Goal: Information Seeking & Learning: Learn about a topic

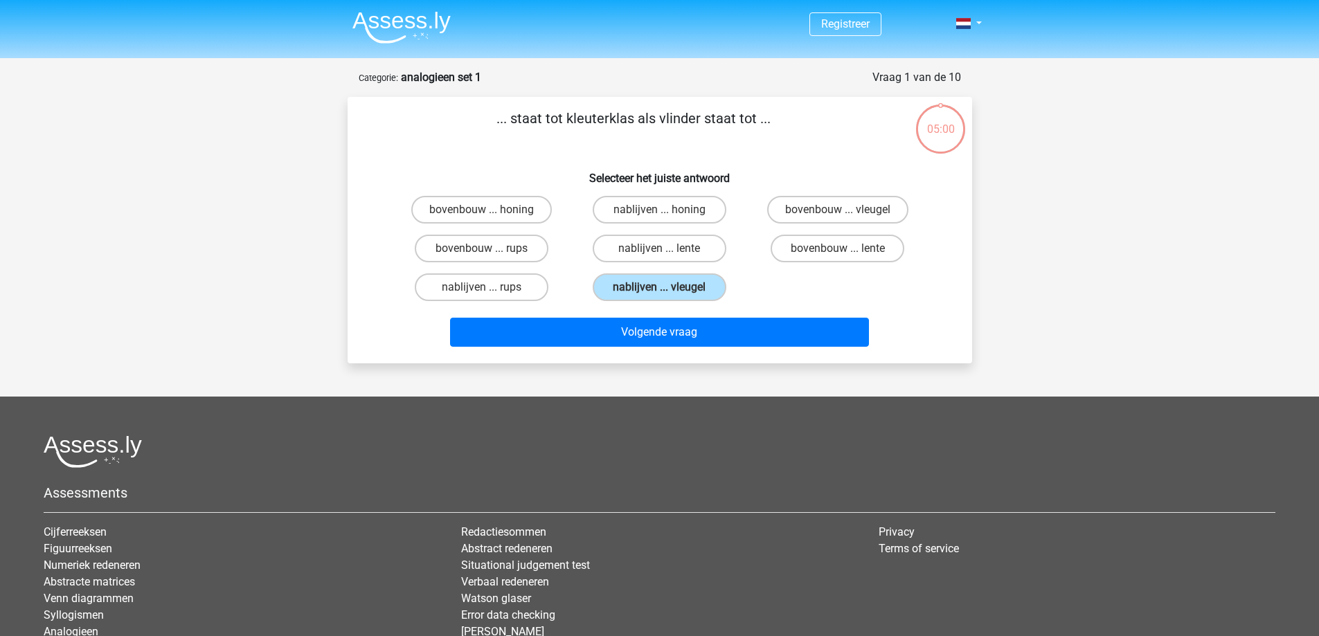
scroll to position [69, 0]
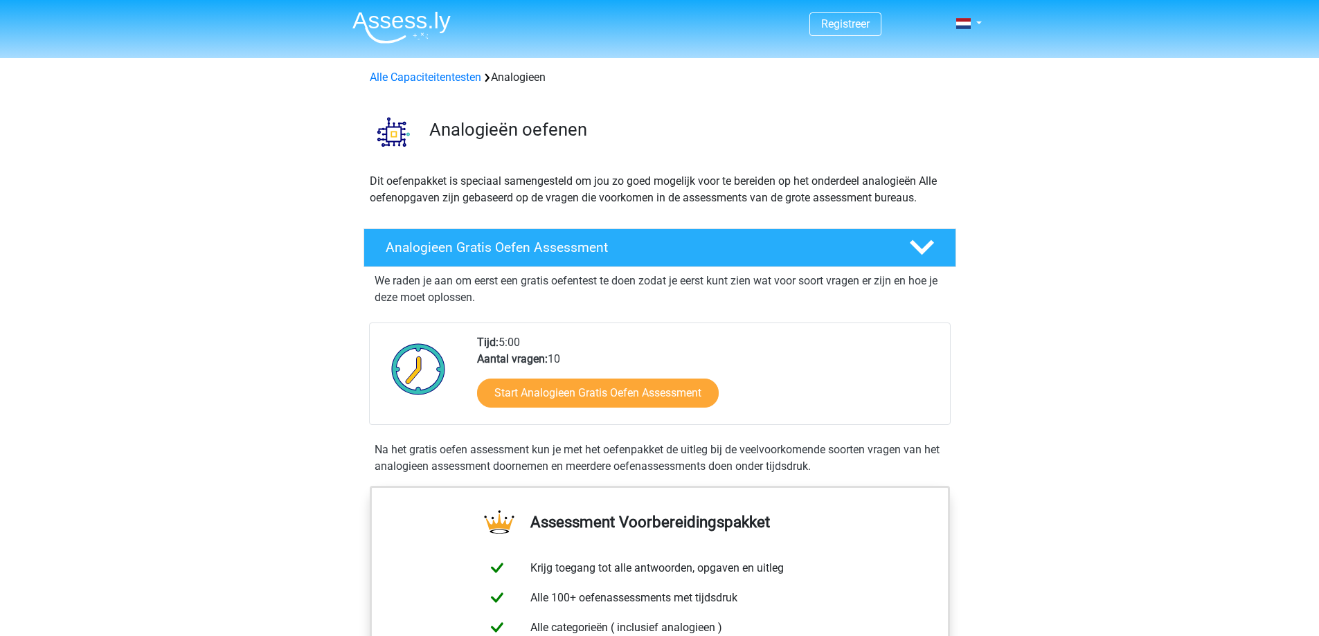
scroll to position [69, 0]
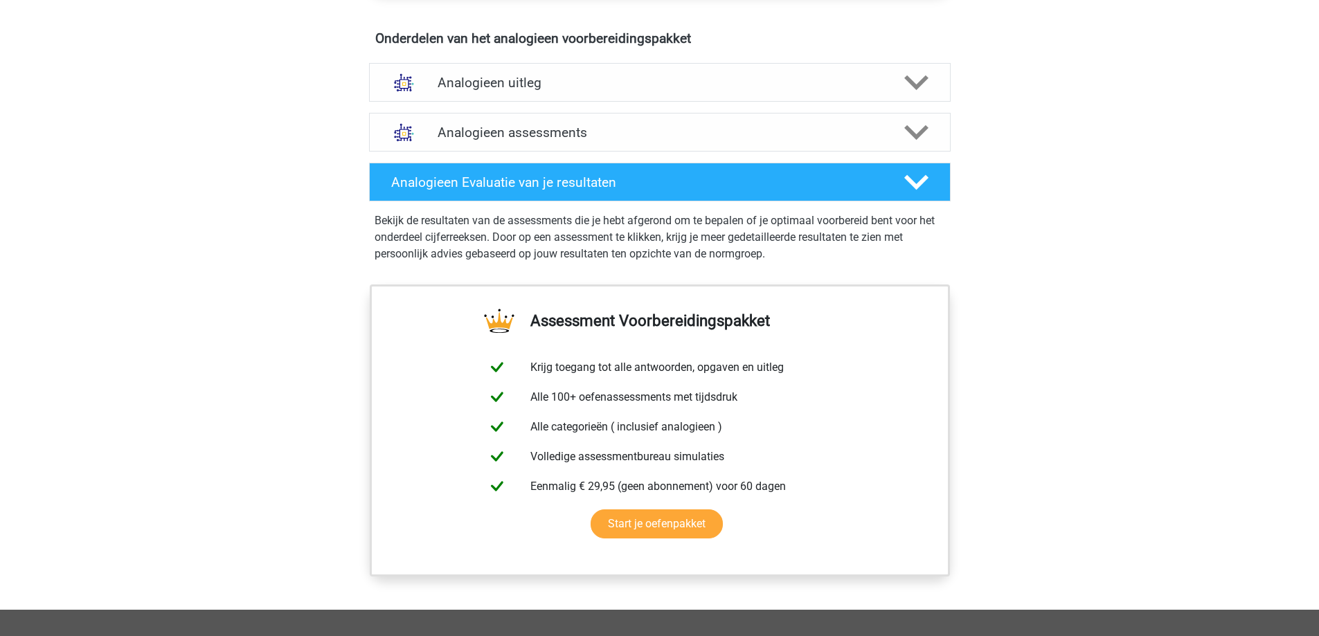
scroll to position [762, 0]
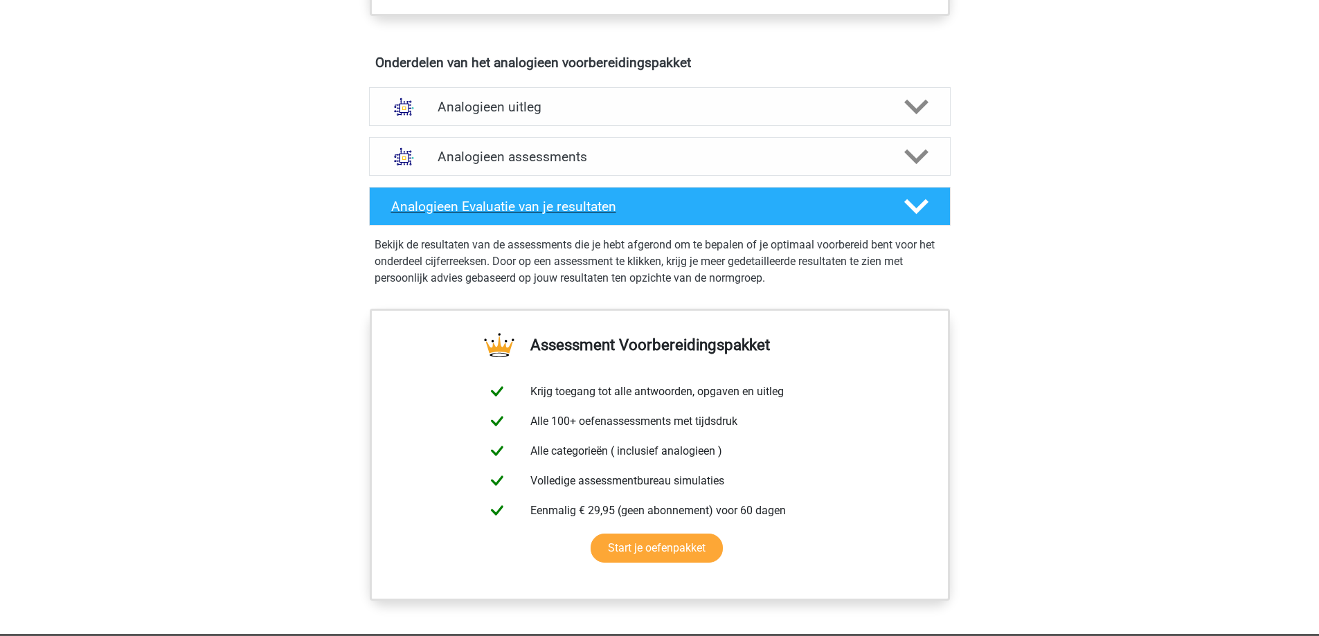
click at [906, 211] on icon at bounding box center [916, 207] width 24 height 24
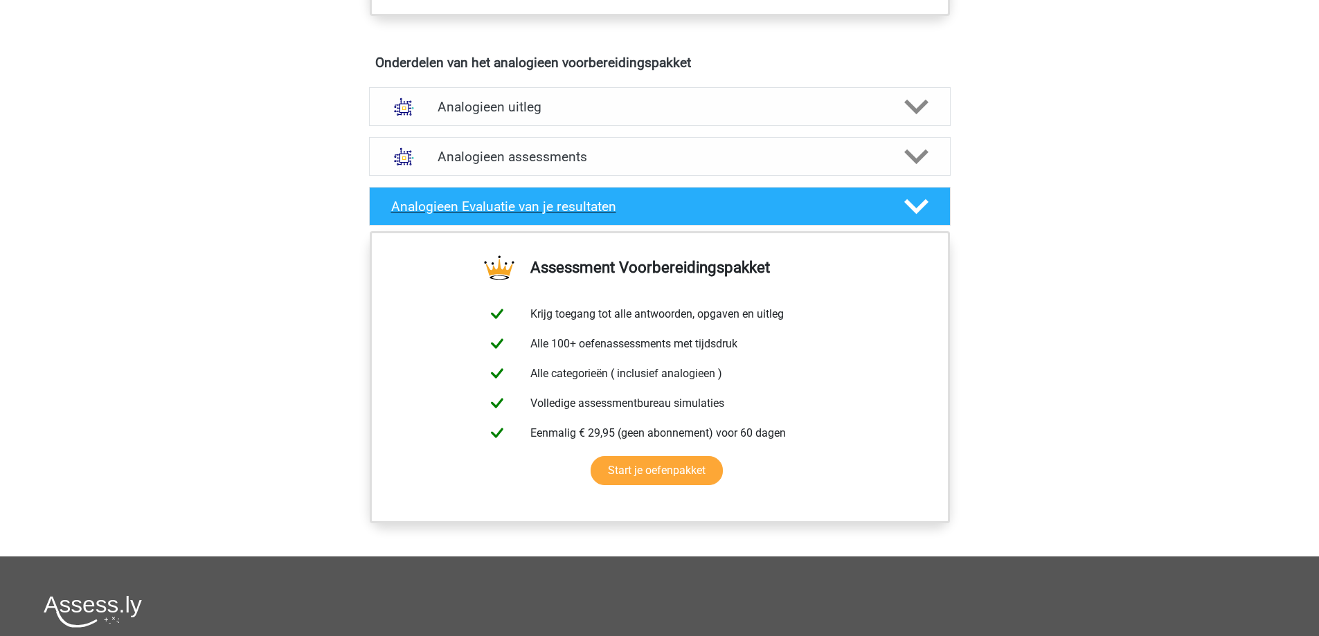
click at [906, 211] on icon at bounding box center [916, 207] width 24 height 24
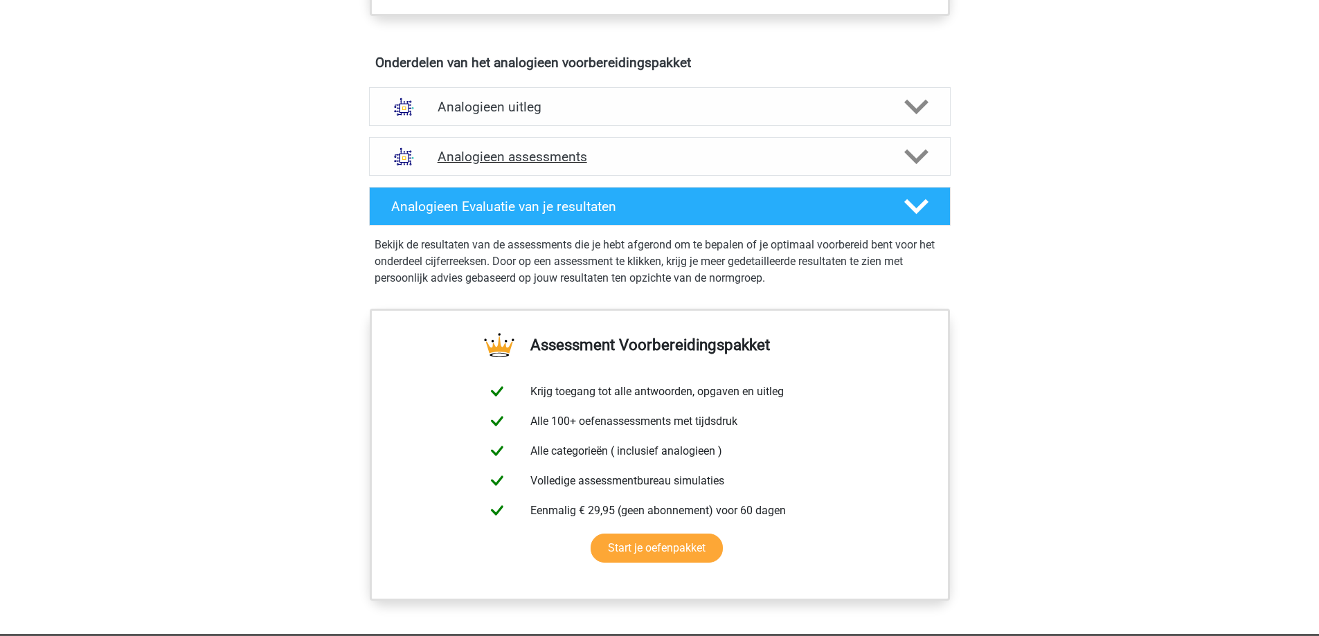
click at [519, 164] on h4 "Analogieen assessments" at bounding box center [660, 157] width 445 height 16
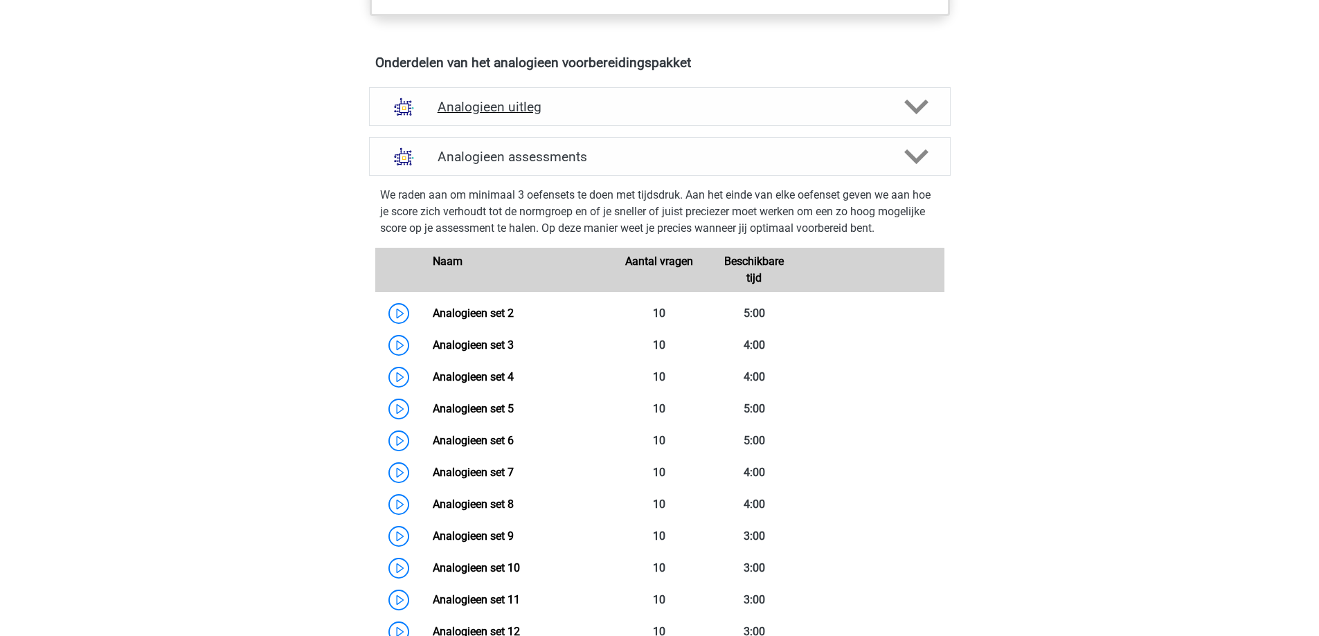
click at [508, 107] on h4 "Analogieen uitleg" at bounding box center [660, 107] width 445 height 16
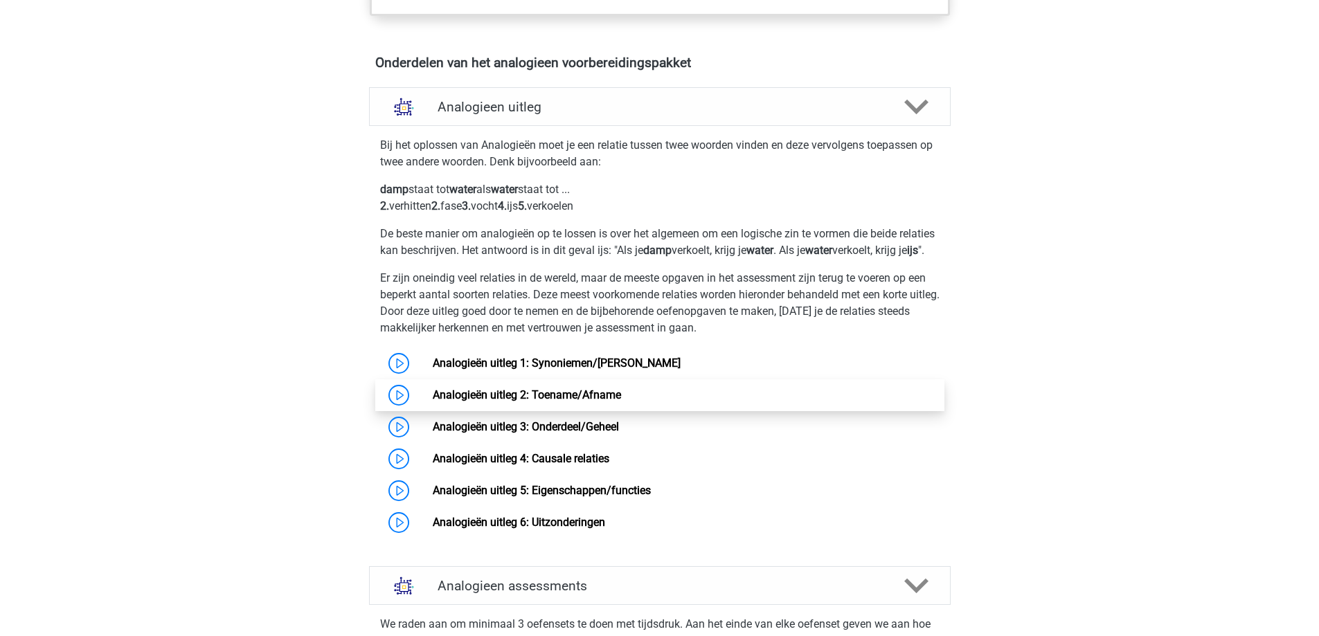
click at [433, 402] on link "Analogieën uitleg 2: Toename/Afname" at bounding box center [527, 394] width 188 height 13
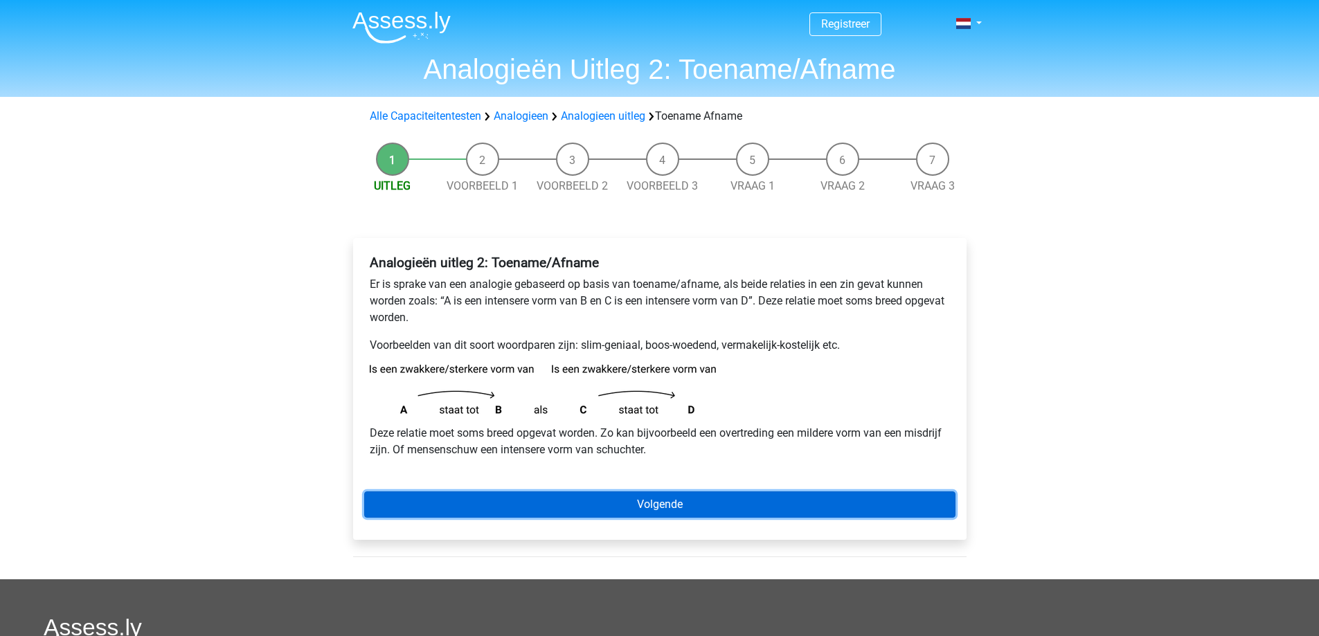
click at [616, 508] on link "Volgende" at bounding box center [659, 505] width 591 height 26
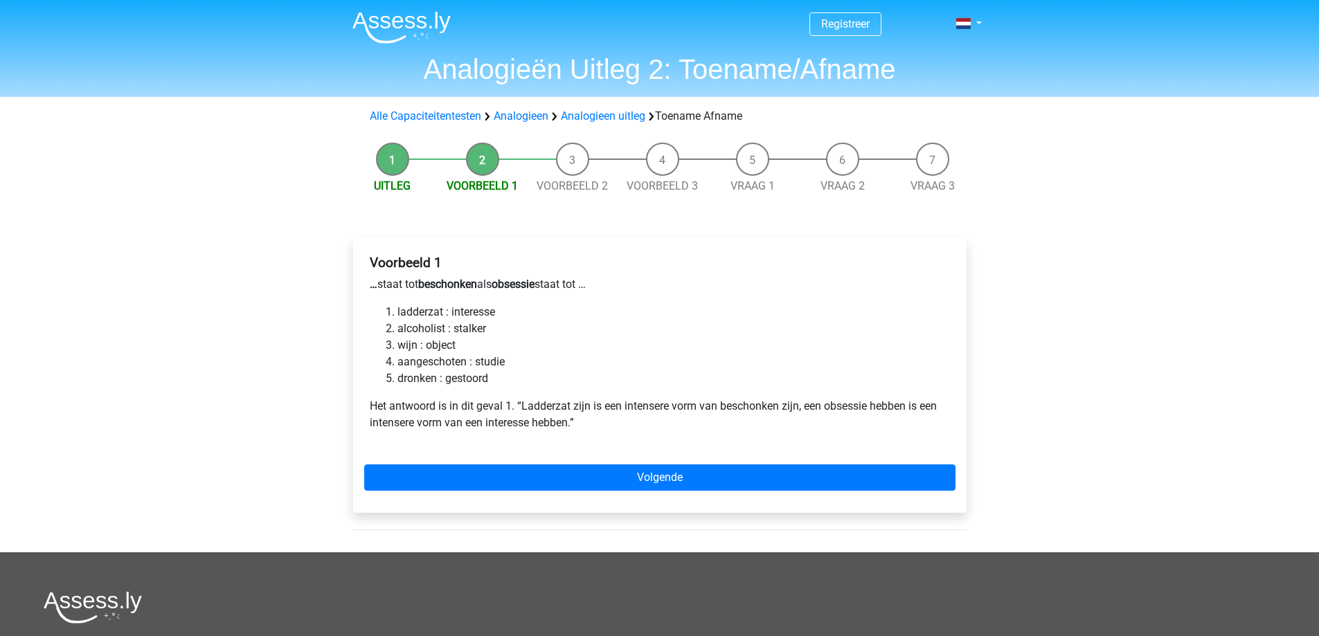
click at [616, 508] on div "Voorbeeld 1 … staat tot beschonken als obsessie staat tot … ladderzat : interes…" at bounding box center [660, 375] width 614 height 275
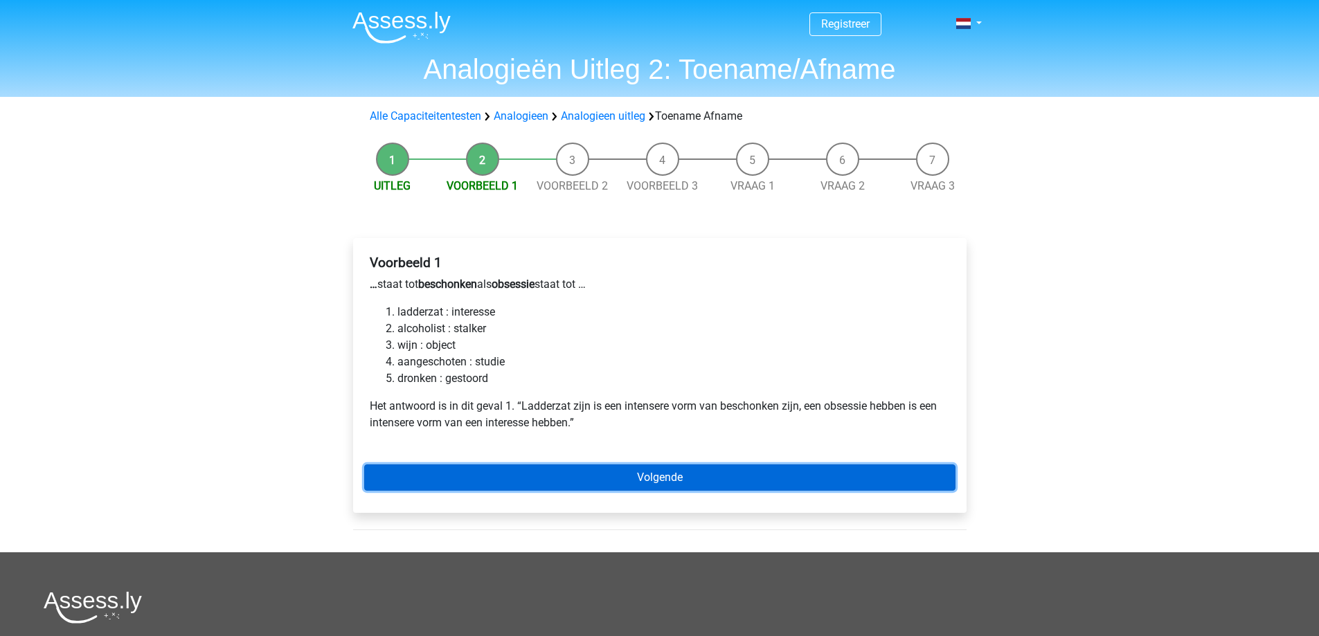
click at [654, 476] on link "Volgende" at bounding box center [659, 478] width 591 height 26
click at [616, 474] on link "Volgende" at bounding box center [659, 478] width 591 height 26
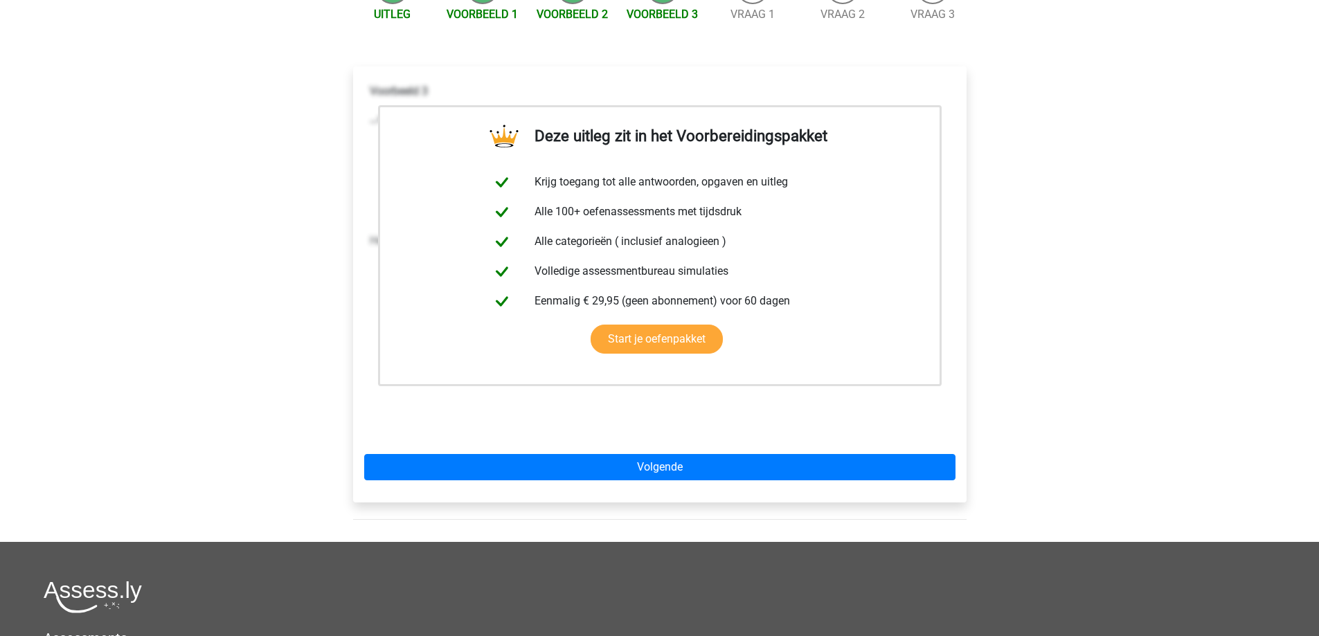
scroll to position [208, 0]
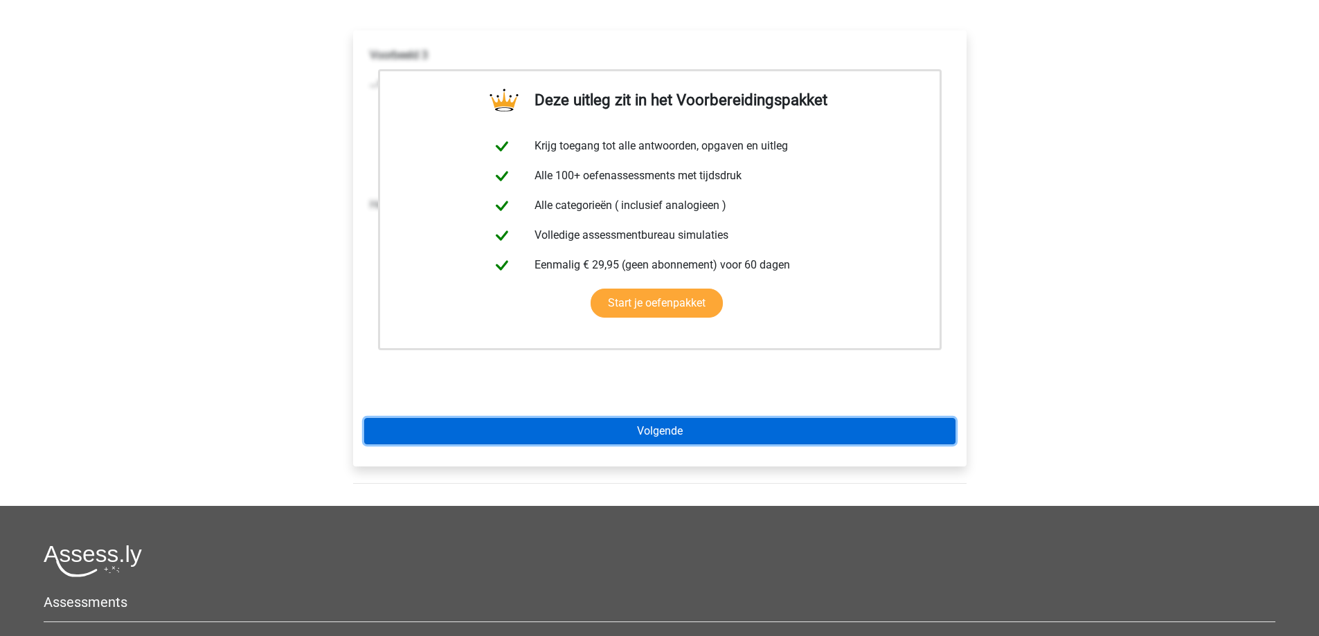
click at [623, 427] on link "Volgende" at bounding box center [659, 431] width 591 height 26
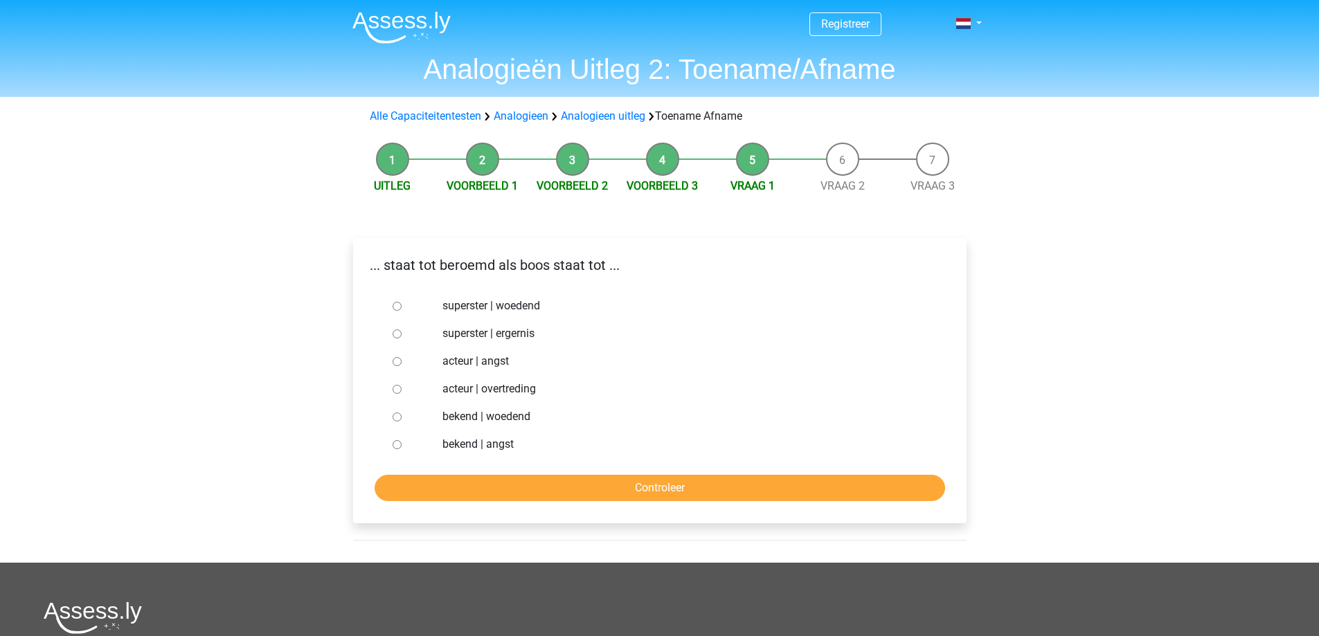
click at [393, 413] on input "bekend | woedend" at bounding box center [397, 417] width 9 height 9
radio input "true"
click at [604, 484] on input "Controleer" at bounding box center [660, 488] width 571 height 26
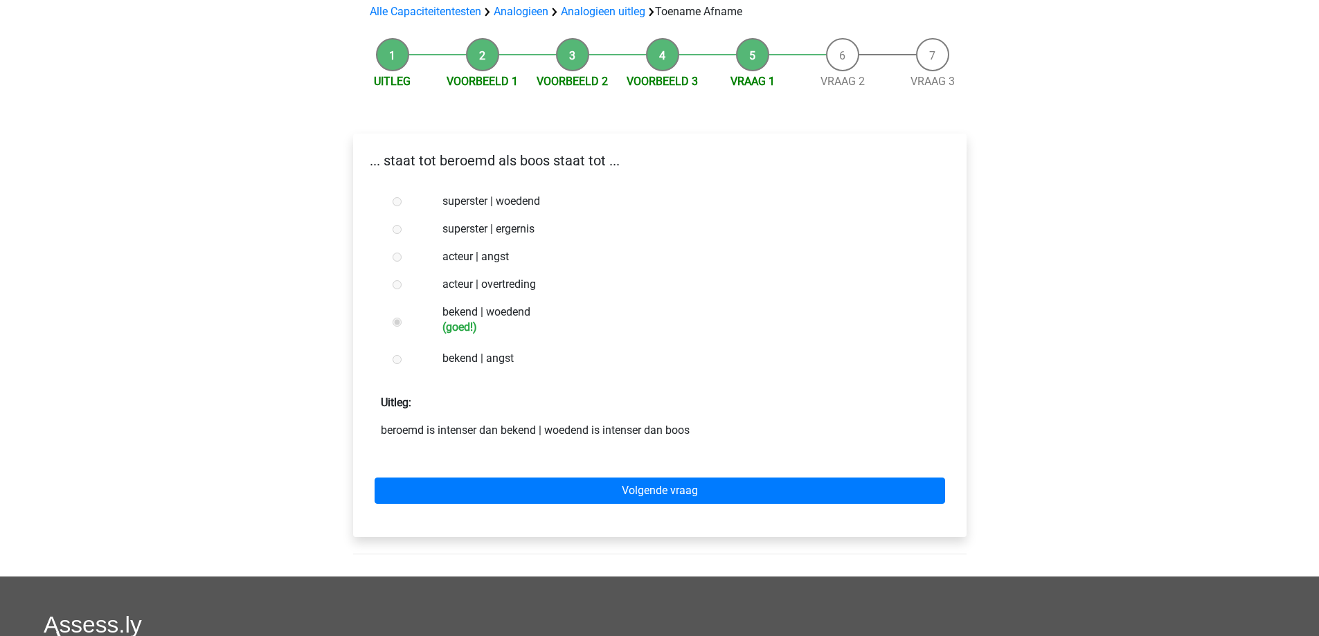
scroll to position [138, 0]
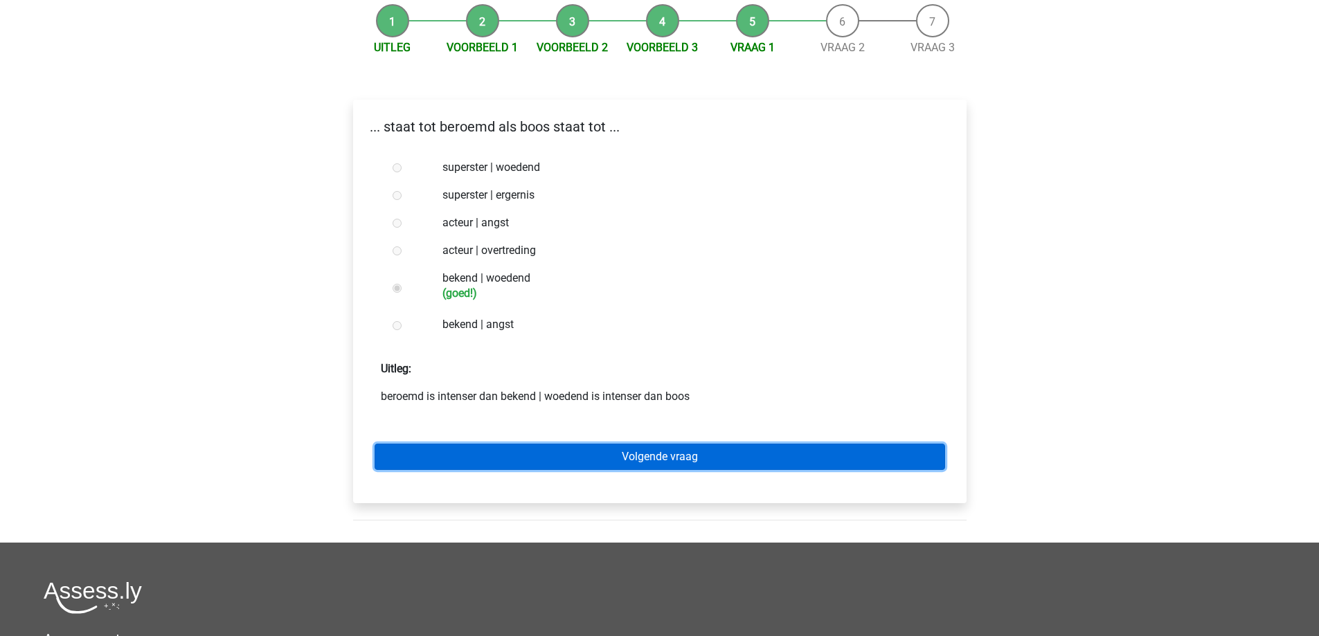
click at [617, 460] on link "Volgende vraag" at bounding box center [660, 457] width 571 height 26
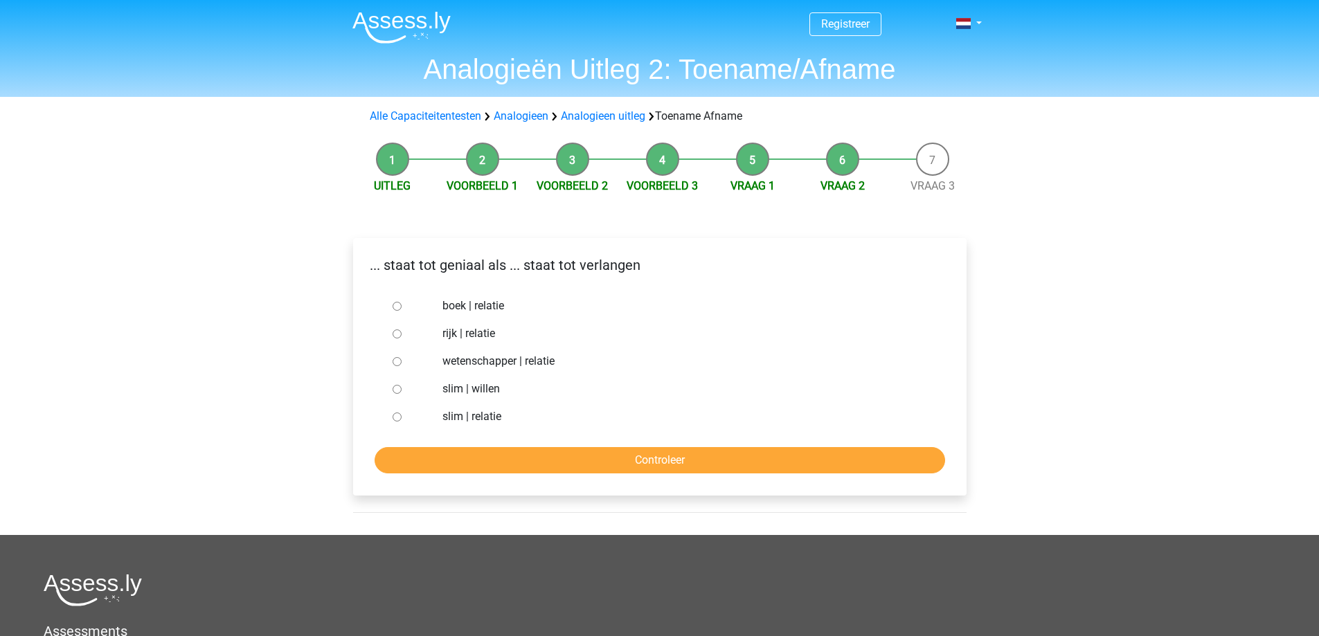
click at [396, 389] on input "slim | willen" at bounding box center [397, 389] width 9 height 9
radio input "true"
click at [646, 457] on input "Controleer" at bounding box center [660, 460] width 571 height 26
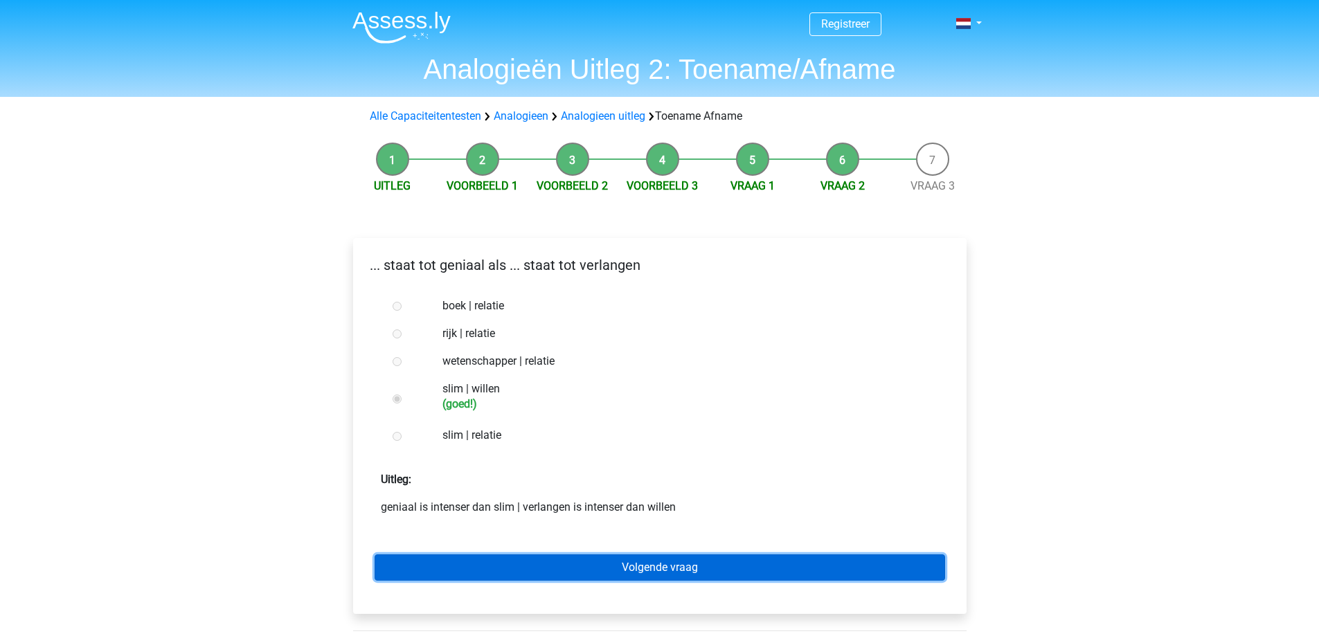
click at [659, 557] on link "Volgende vraag" at bounding box center [660, 568] width 571 height 26
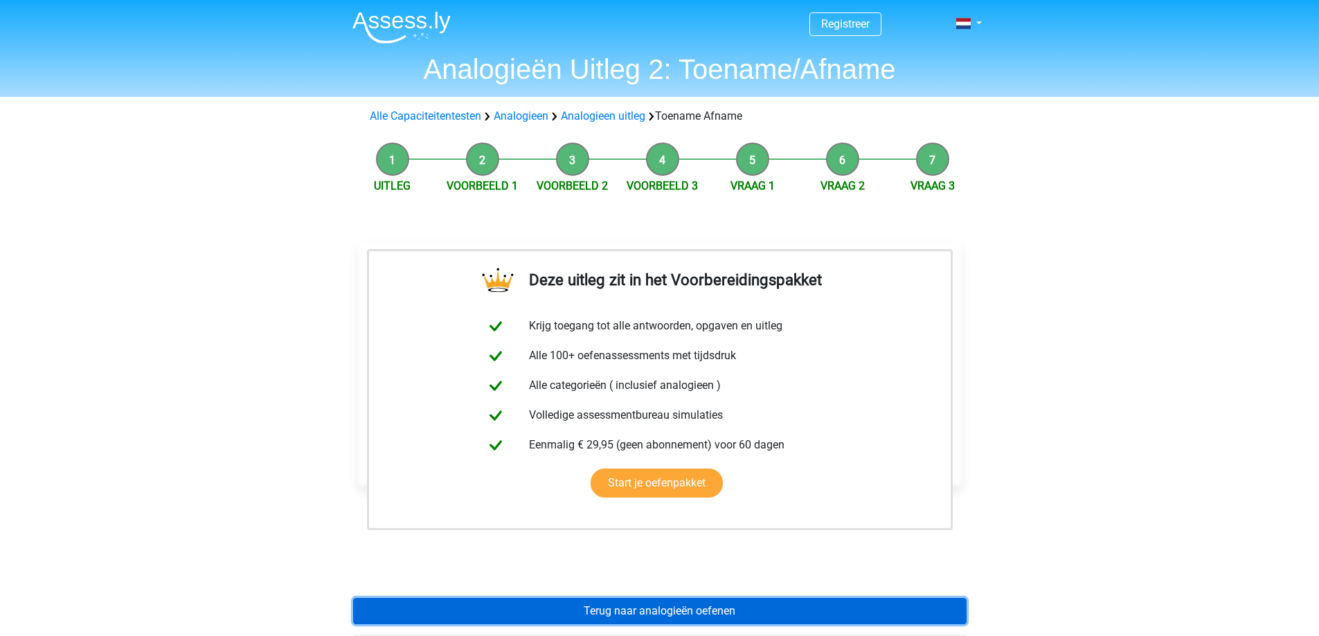
click at [672, 604] on link "Terug naar analogieën oefenen" at bounding box center [660, 611] width 614 height 26
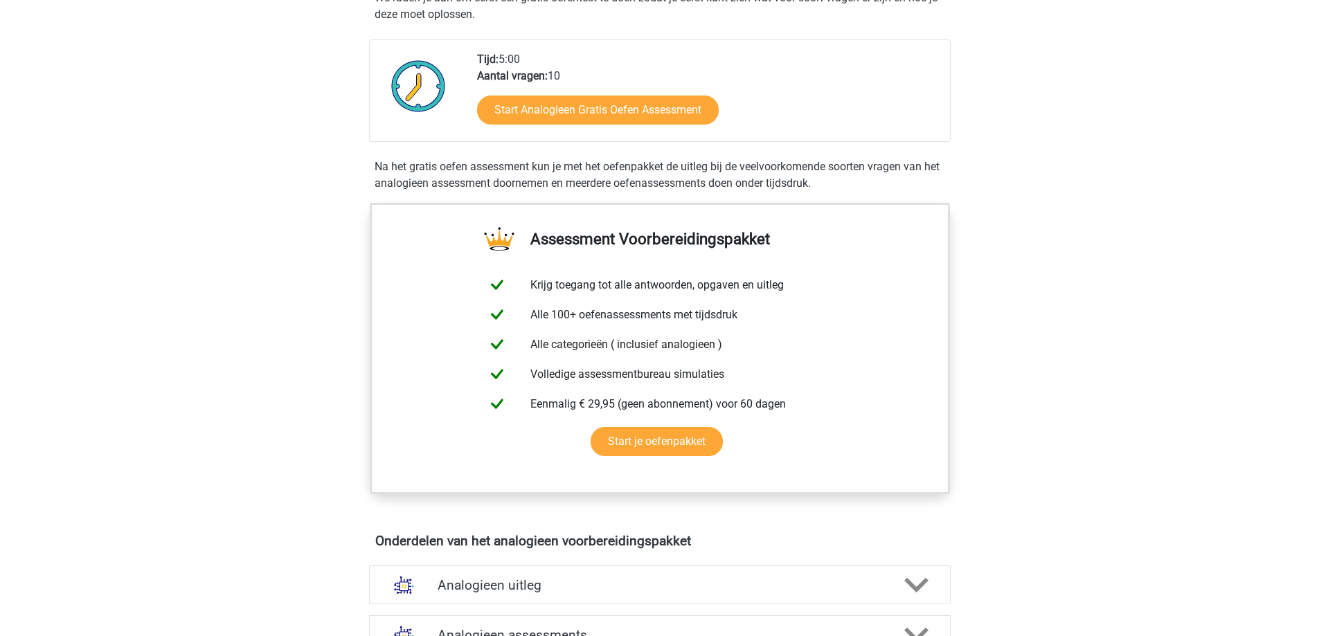
scroll to position [554, 0]
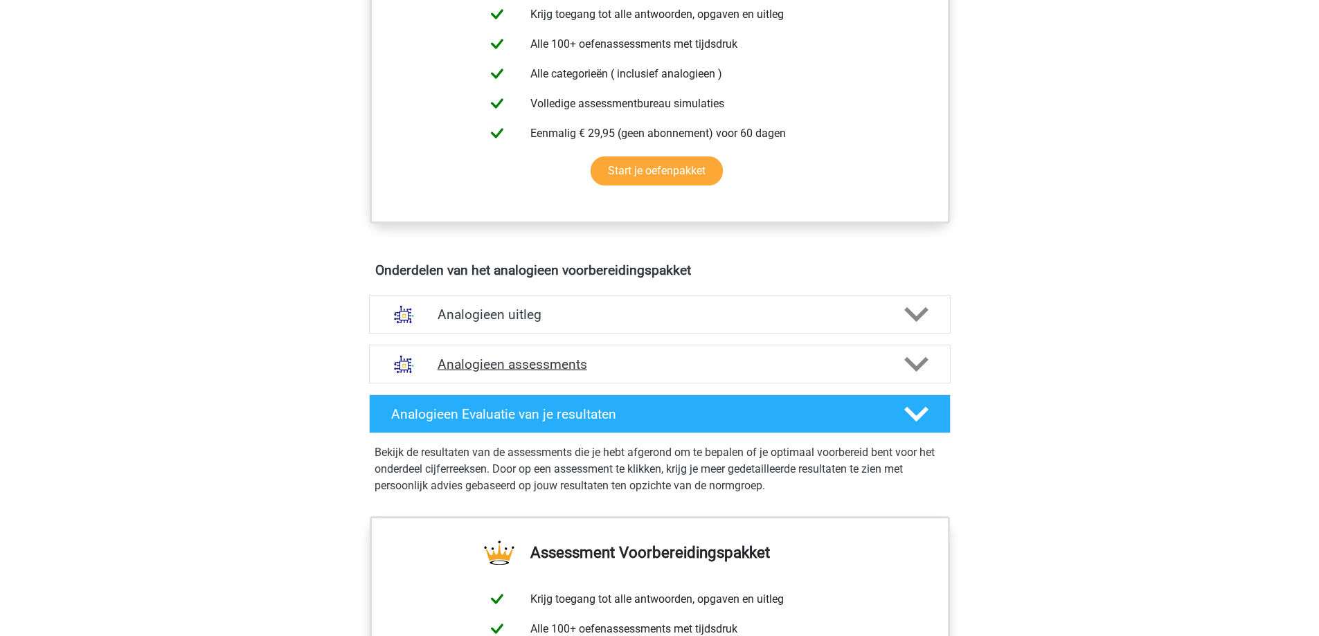
click at [539, 363] on h4 "Analogieen assessments" at bounding box center [660, 365] width 445 height 16
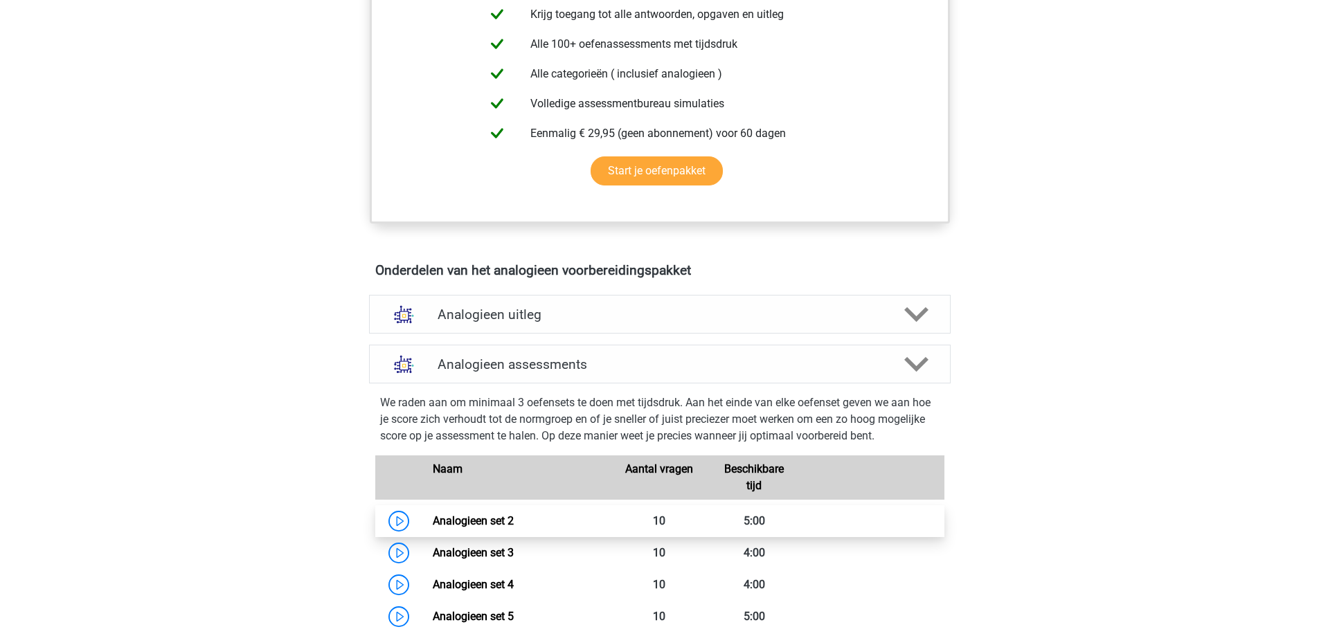
click at [469, 522] on link "Analogieen set 2" at bounding box center [473, 521] width 81 height 13
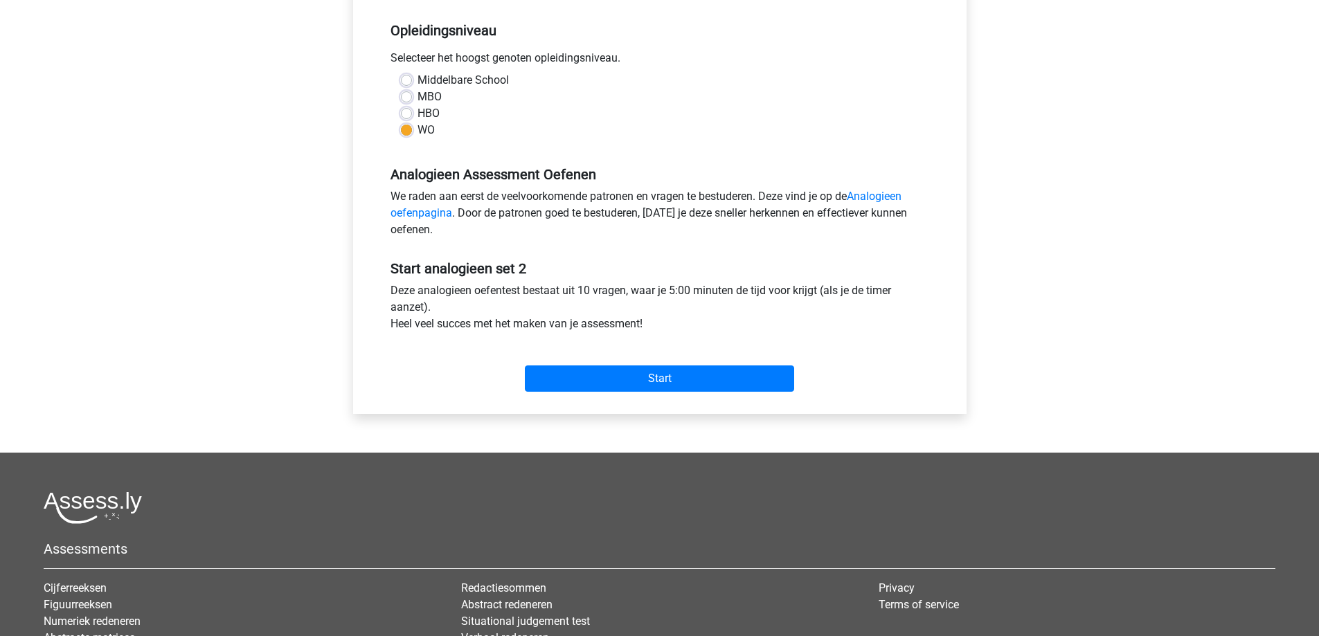
scroll to position [277, 0]
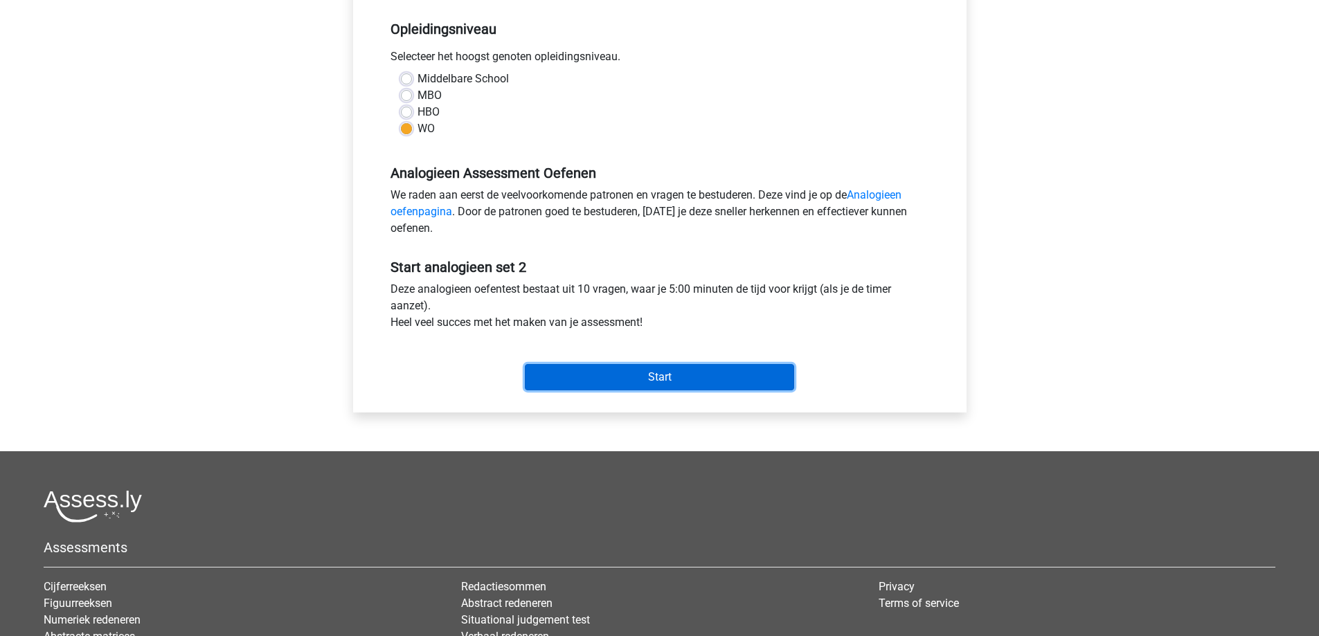
click at [646, 379] on input "Start" at bounding box center [659, 377] width 269 height 26
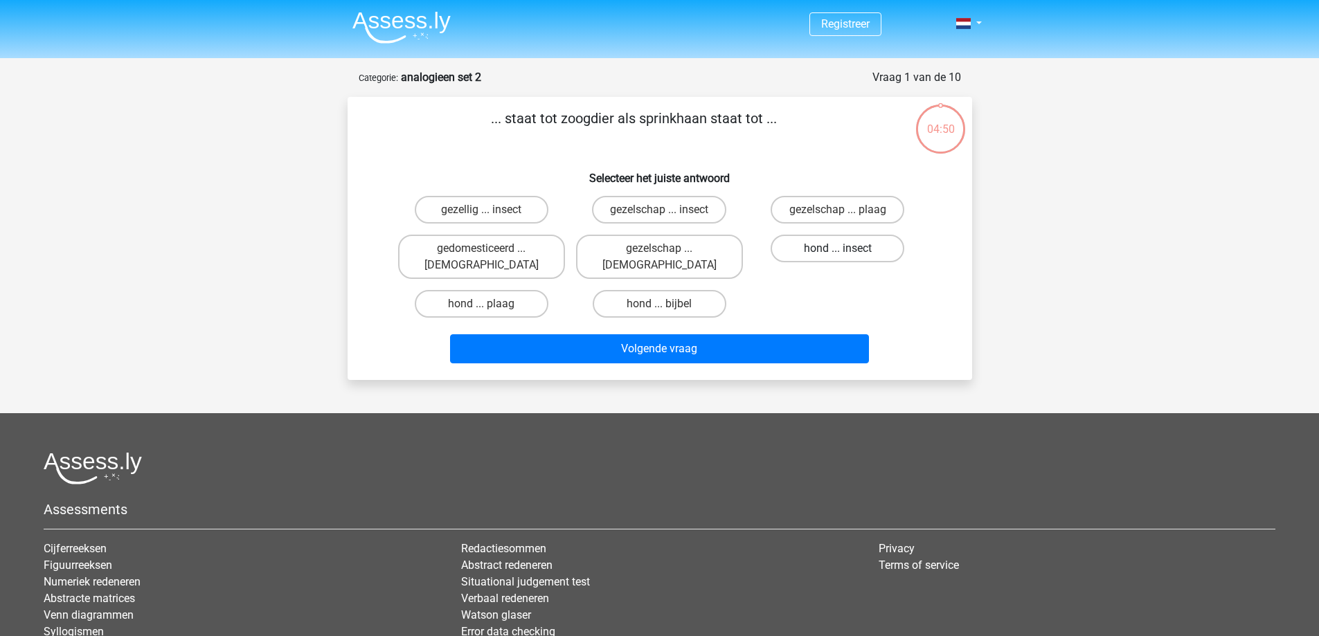
click at [836, 251] on label "hond ... insect" at bounding box center [838, 249] width 134 height 28
click at [838, 251] on input "hond ... insect" at bounding box center [842, 253] width 9 height 9
radio input "true"
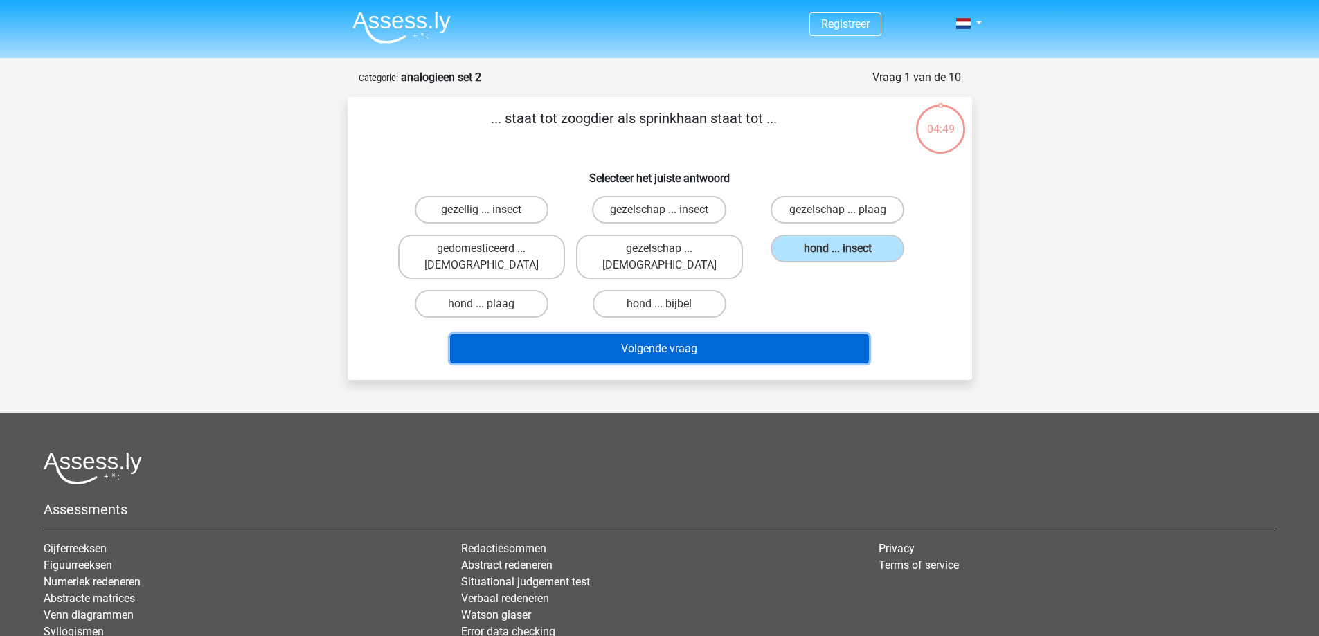
click at [643, 334] on button "Volgende vraag" at bounding box center [659, 348] width 419 height 29
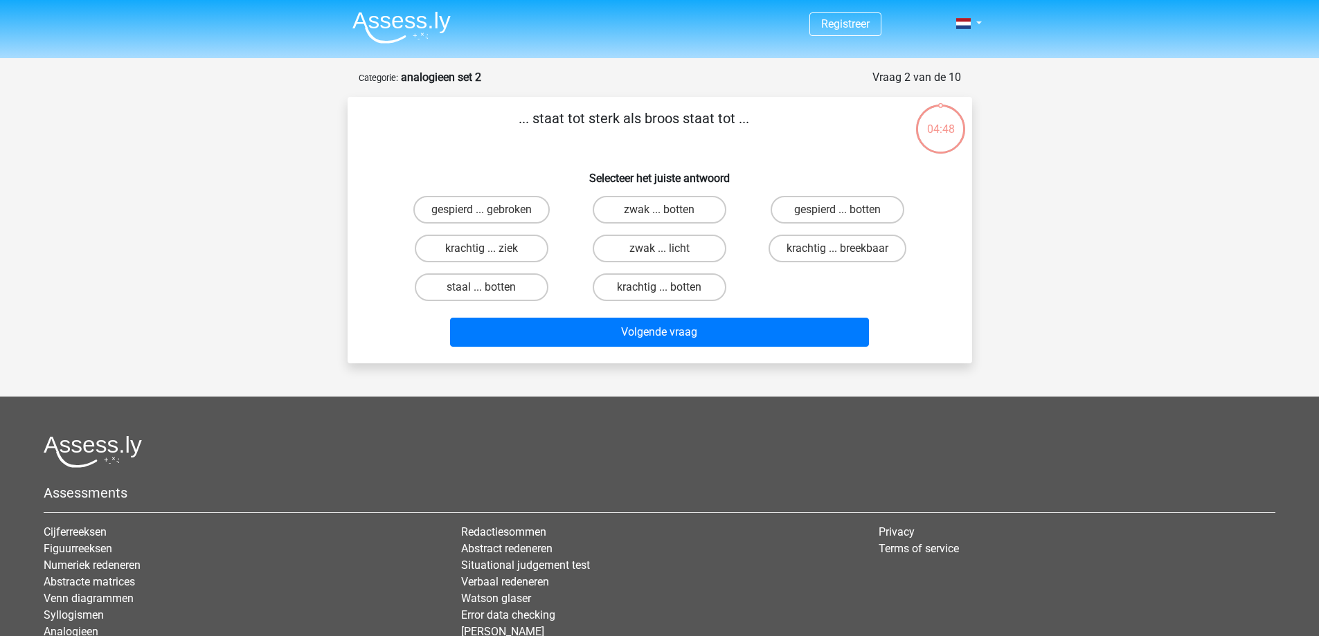
scroll to position [69, 0]
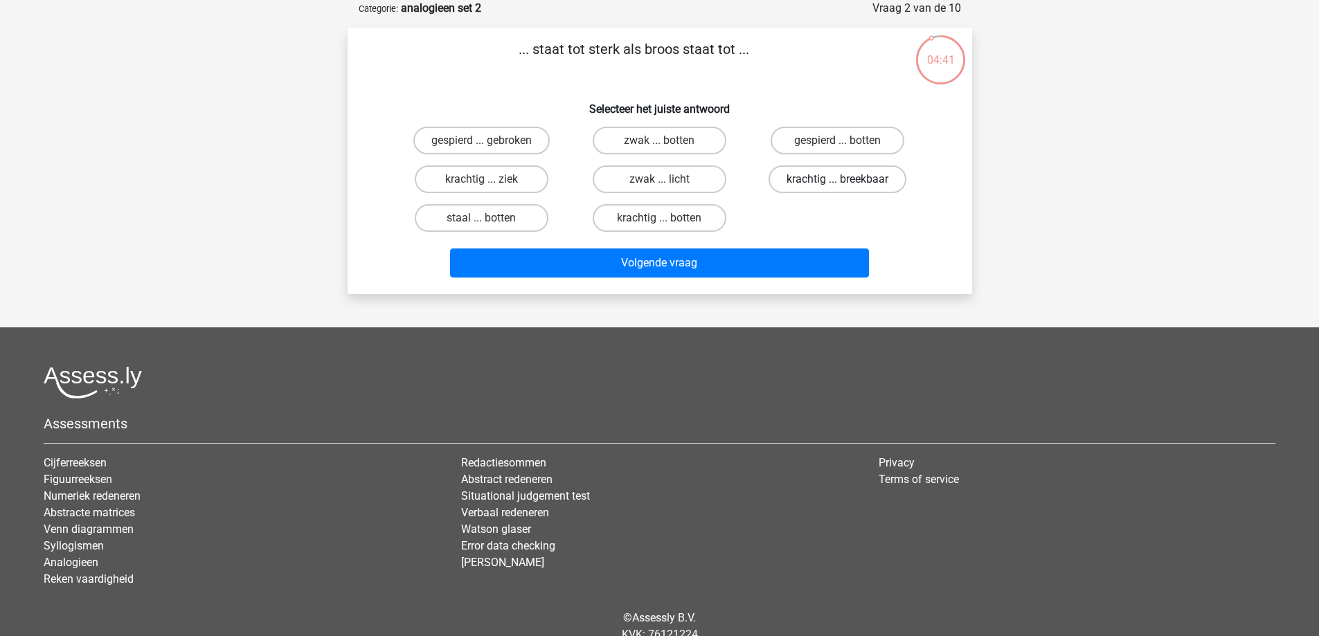
click at [847, 177] on label "krachtig ... breekbaar" at bounding box center [838, 180] width 138 height 28
click at [847, 179] on input "krachtig ... breekbaar" at bounding box center [842, 183] width 9 height 9
radio input "true"
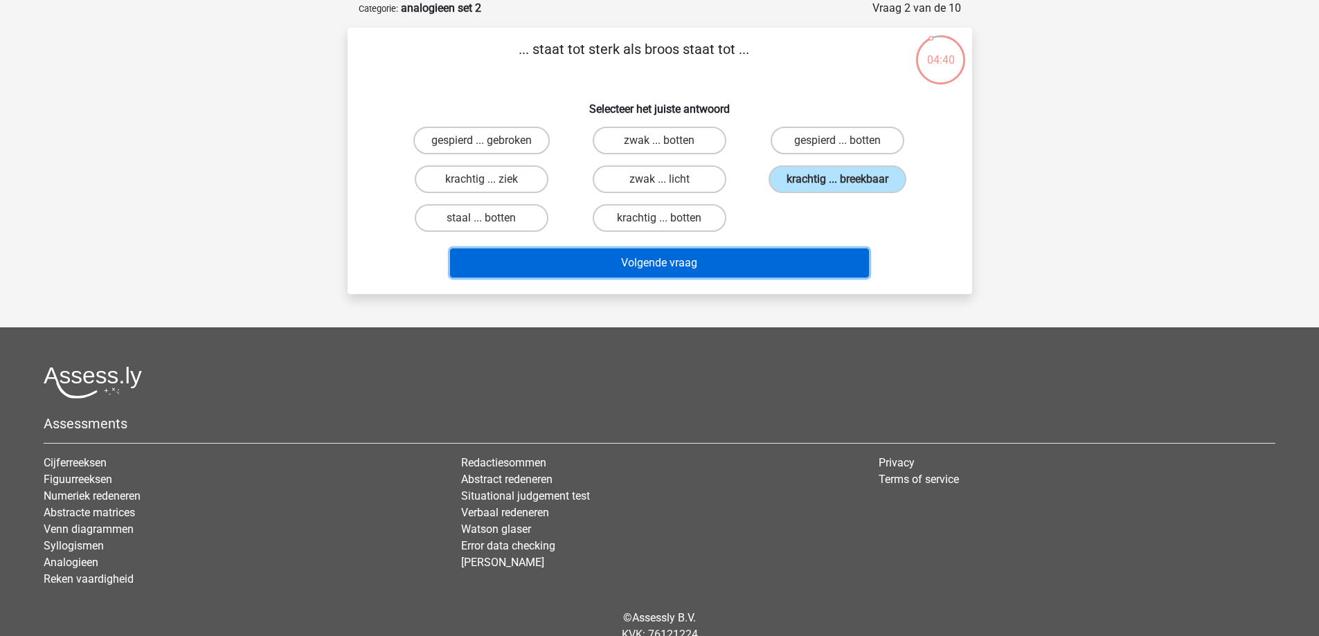
click at [654, 253] on button "Volgende vraag" at bounding box center [659, 263] width 419 height 29
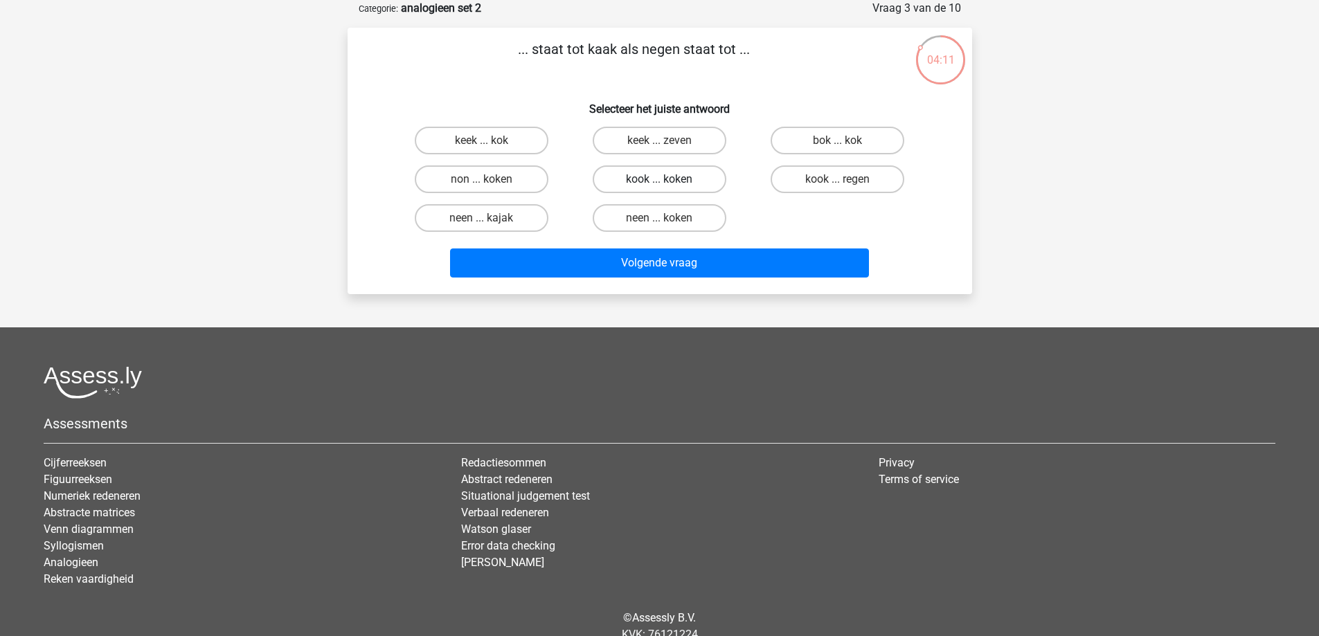
click at [665, 177] on label "kook ... koken" at bounding box center [660, 180] width 134 height 28
click at [665, 179] on input "kook ... koken" at bounding box center [663, 183] width 9 height 9
radio input "true"
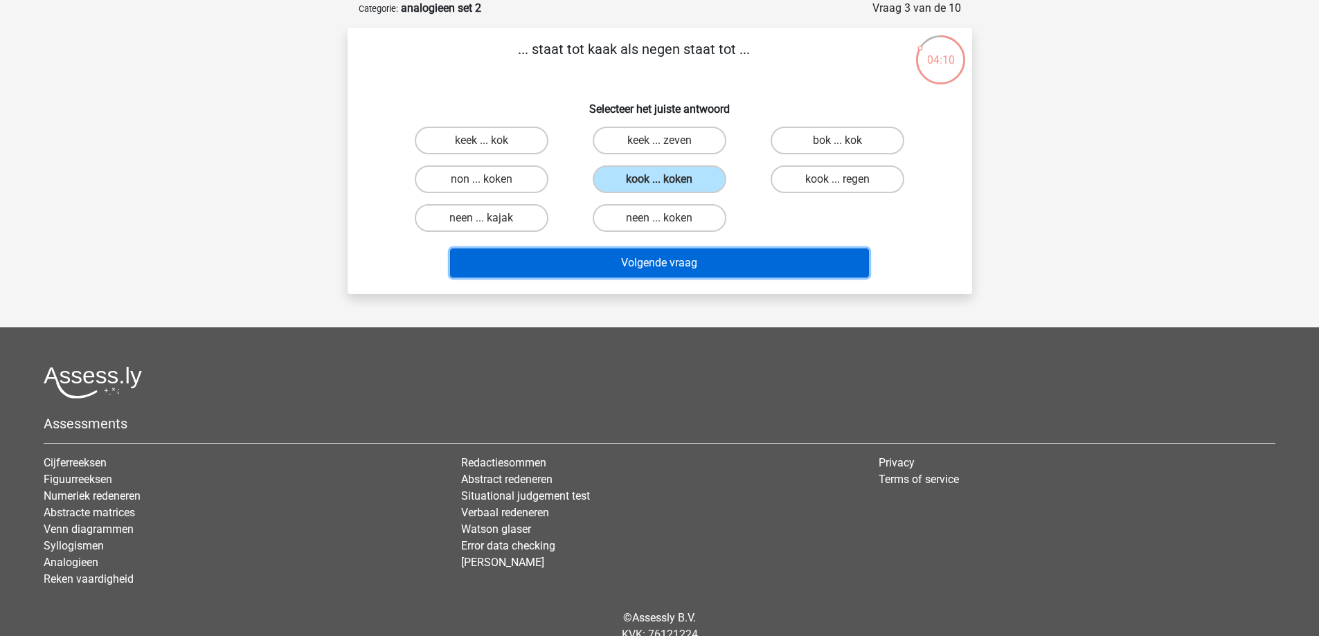
click at [637, 258] on button "Volgende vraag" at bounding box center [659, 263] width 419 height 29
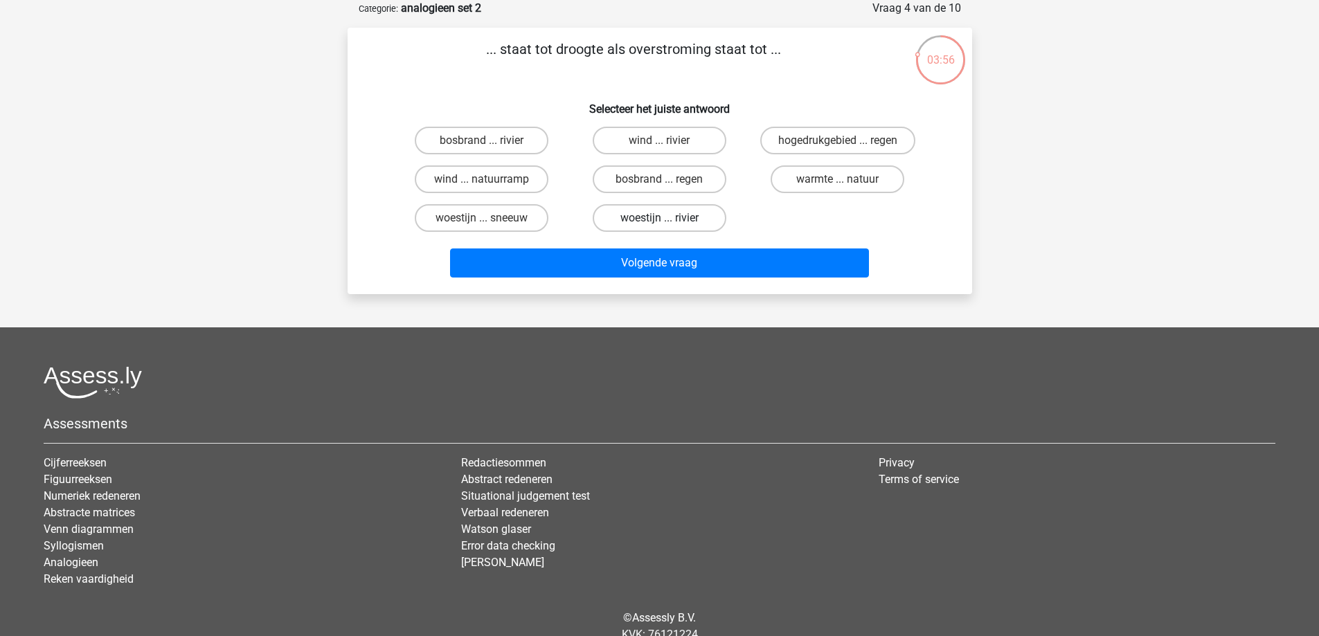
click at [647, 222] on label "woestijn ... rivier" at bounding box center [660, 218] width 134 height 28
click at [659, 222] on input "woestijn ... rivier" at bounding box center [663, 222] width 9 height 9
radio input "true"
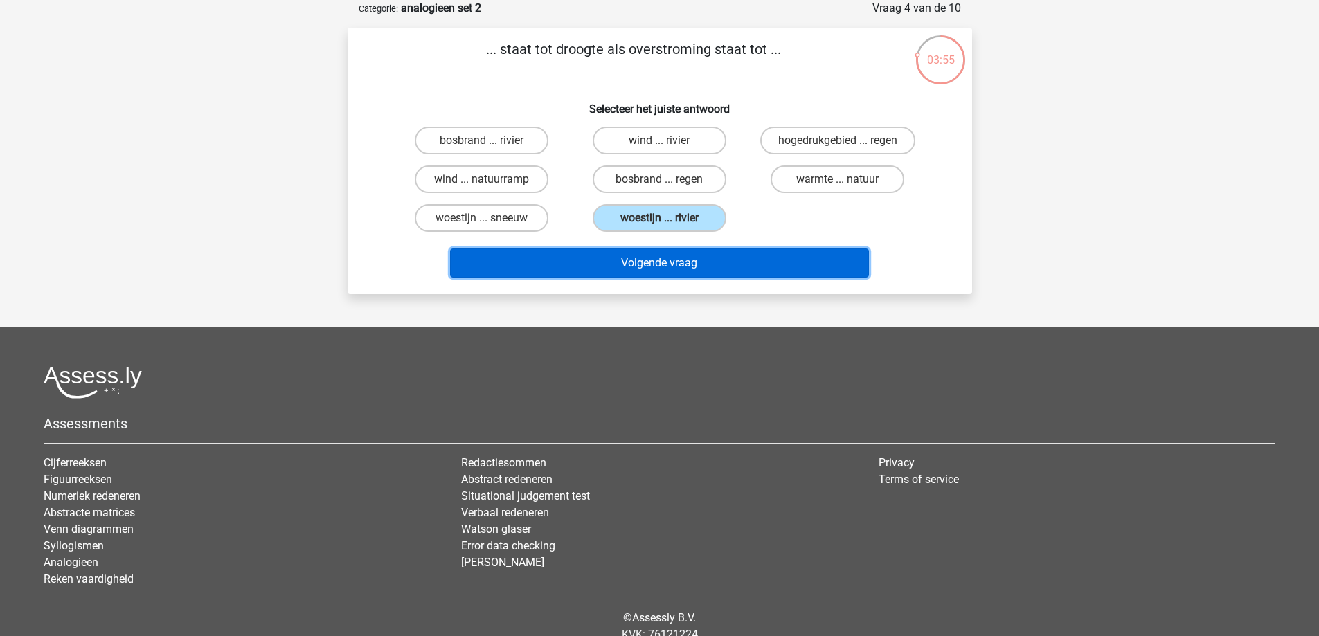
click at [633, 251] on button "Volgende vraag" at bounding box center [659, 263] width 419 height 29
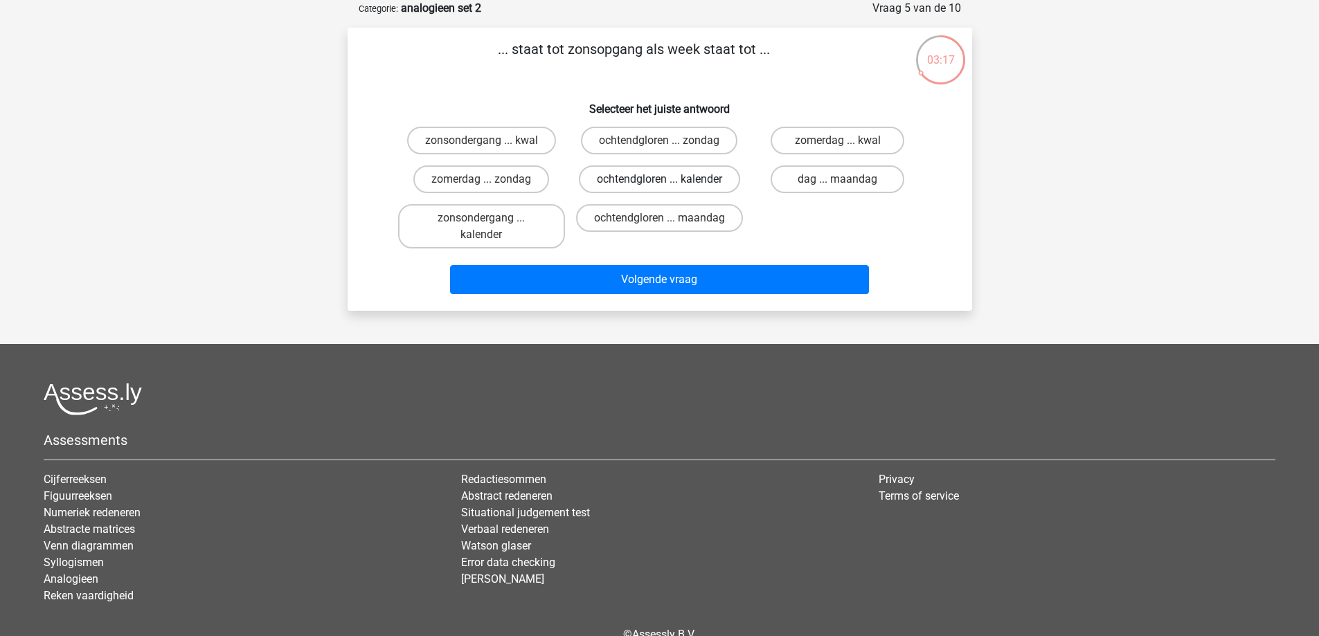
click at [629, 179] on label "ochtendgloren ... kalender" at bounding box center [659, 180] width 161 height 28
click at [659, 179] on input "ochtendgloren ... kalender" at bounding box center [663, 183] width 9 height 9
radio input "true"
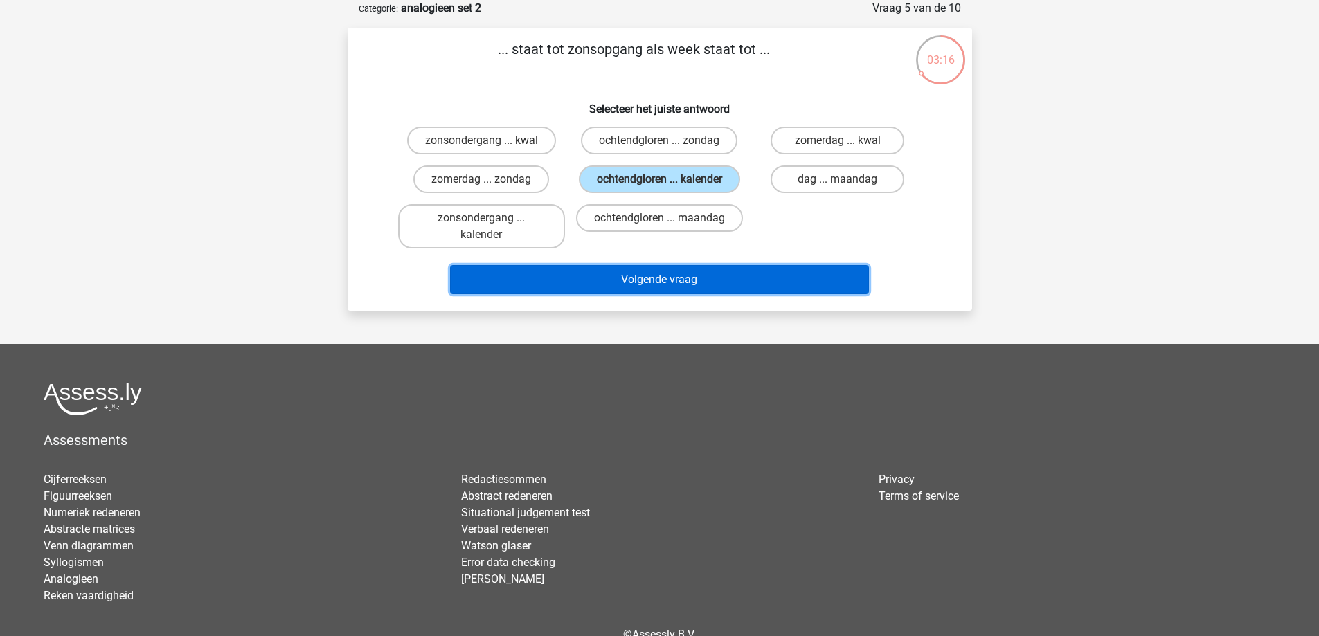
click at [625, 276] on button "Volgende vraag" at bounding box center [659, 279] width 419 height 29
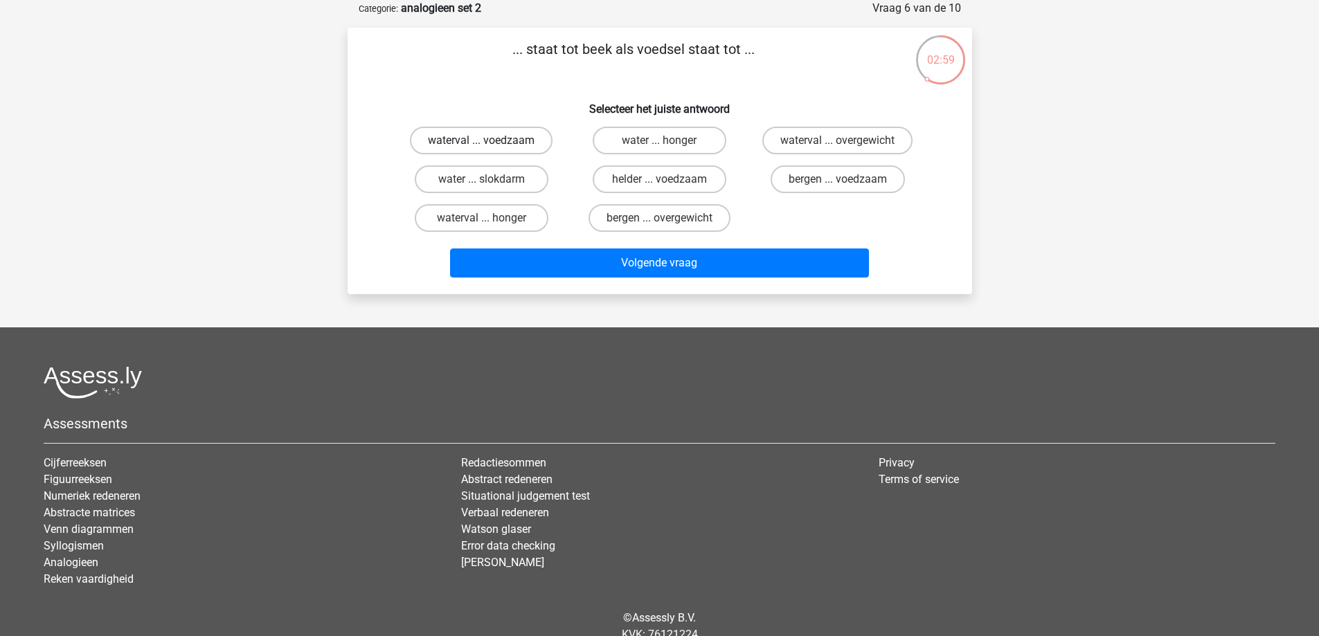
click at [526, 141] on label "waterval ... voedzaam" at bounding box center [481, 141] width 143 height 28
click at [490, 141] on input "waterval ... voedzaam" at bounding box center [485, 145] width 9 height 9
radio input "true"
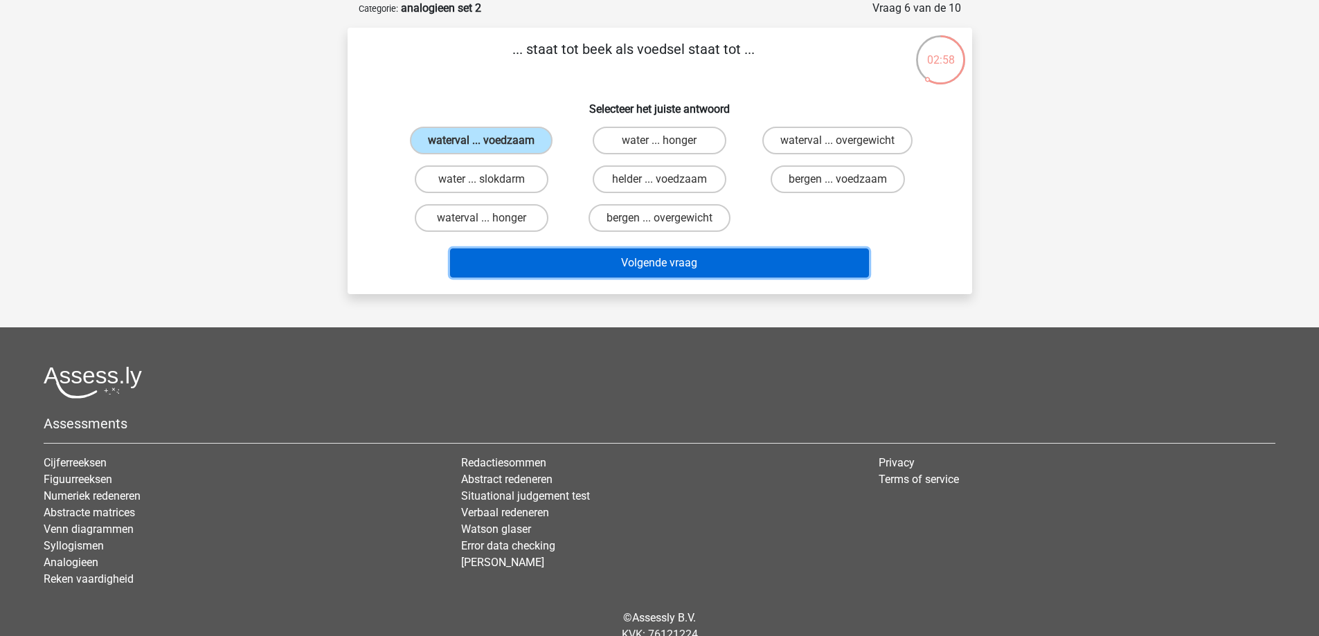
click at [699, 256] on button "Volgende vraag" at bounding box center [659, 263] width 419 height 29
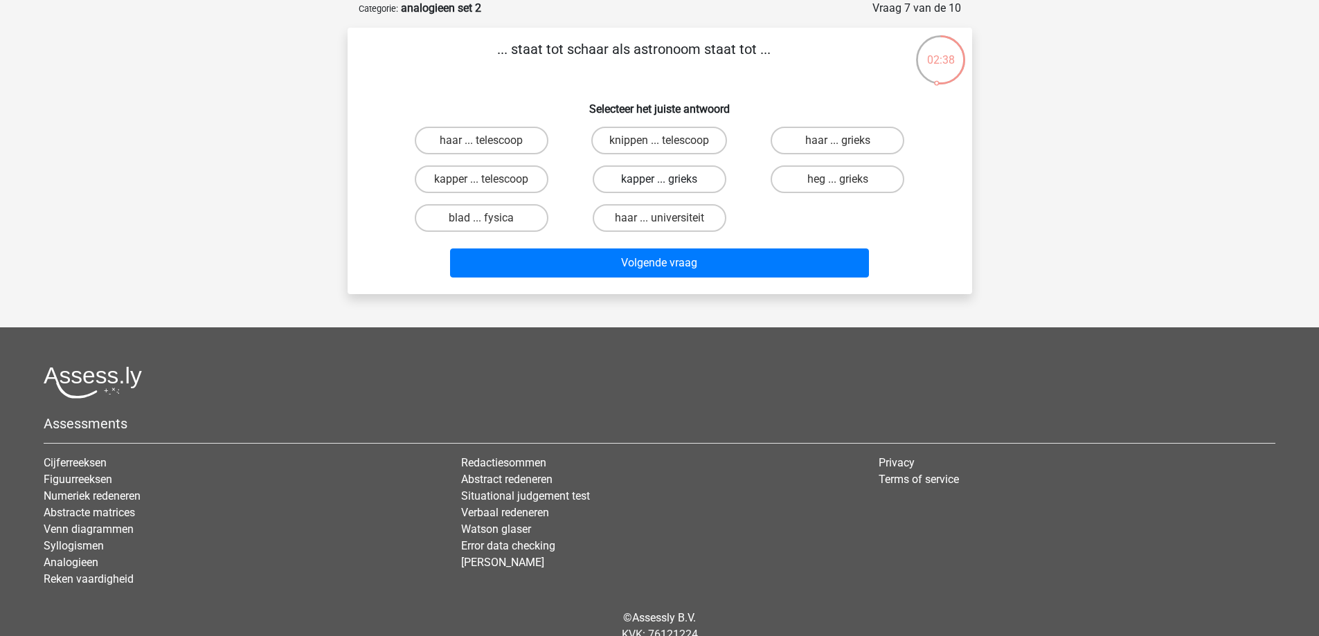
click at [674, 175] on label "kapper ... grieks" at bounding box center [660, 180] width 134 height 28
click at [668, 179] on input "kapper ... grieks" at bounding box center [663, 183] width 9 height 9
radio input "true"
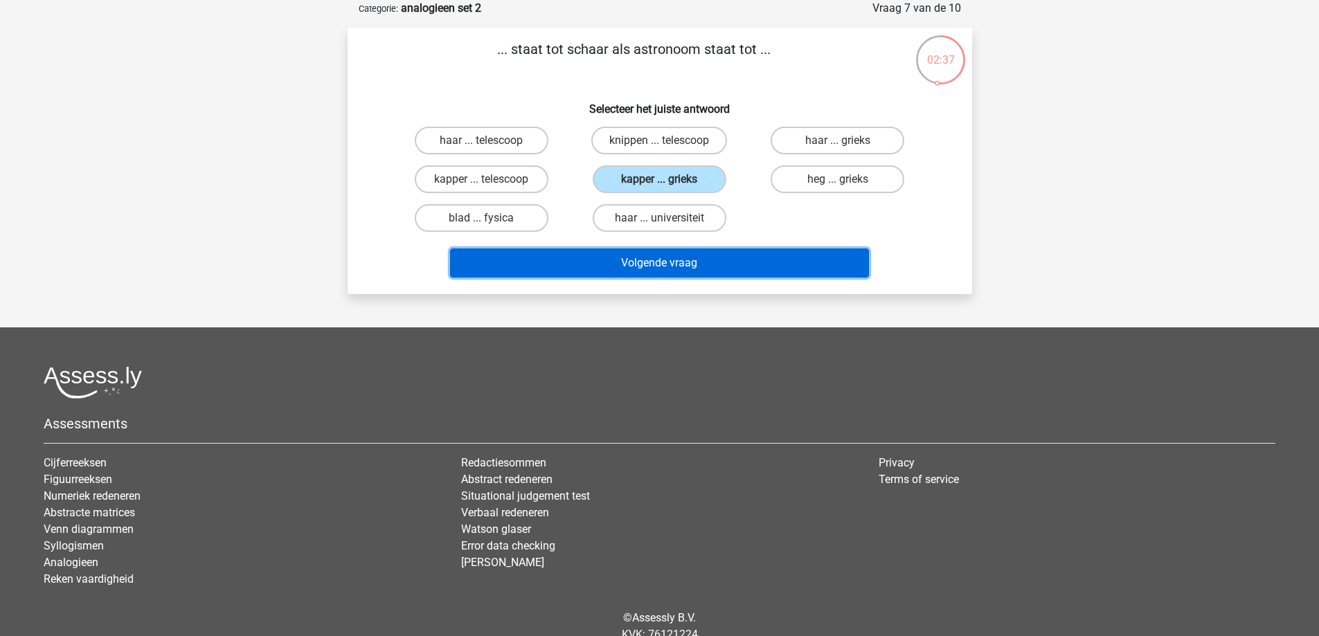
click at [673, 265] on button "Volgende vraag" at bounding box center [659, 263] width 419 height 29
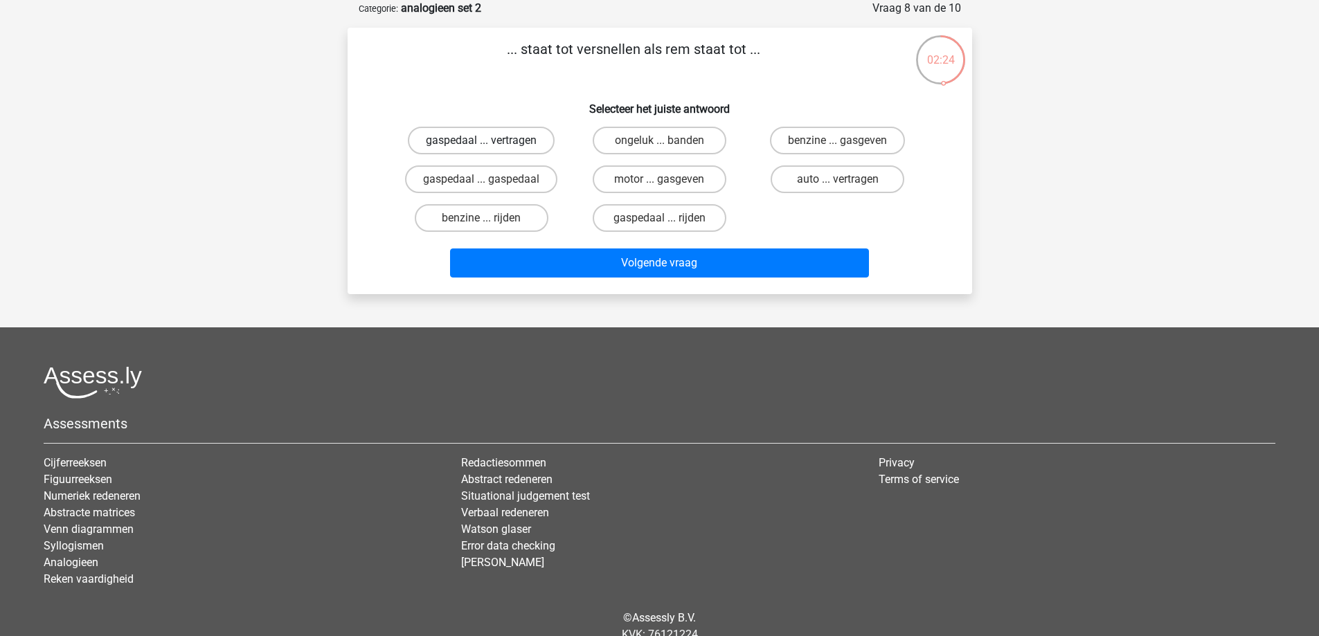
click at [506, 145] on label "gaspedaal ... vertragen" at bounding box center [481, 141] width 147 height 28
click at [490, 145] on input "gaspedaal ... vertragen" at bounding box center [485, 145] width 9 height 9
radio input "true"
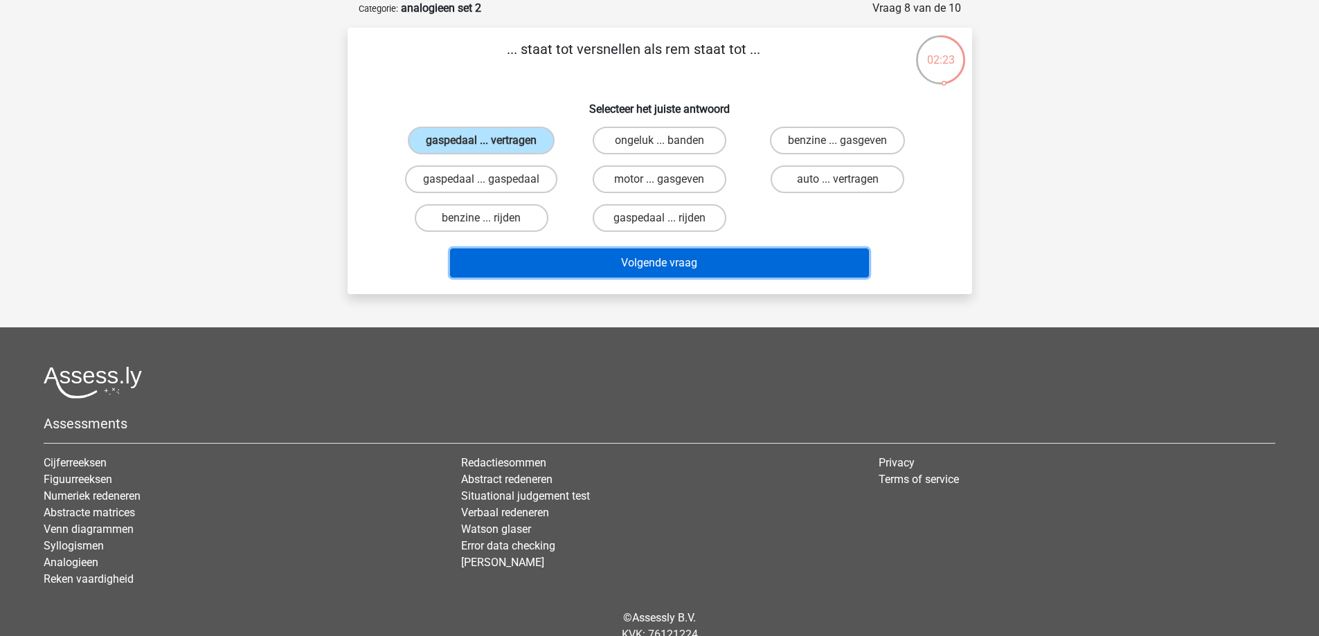
click at [669, 256] on button "Volgende vraag" at bounding box center [659, 263] width 419 height 29
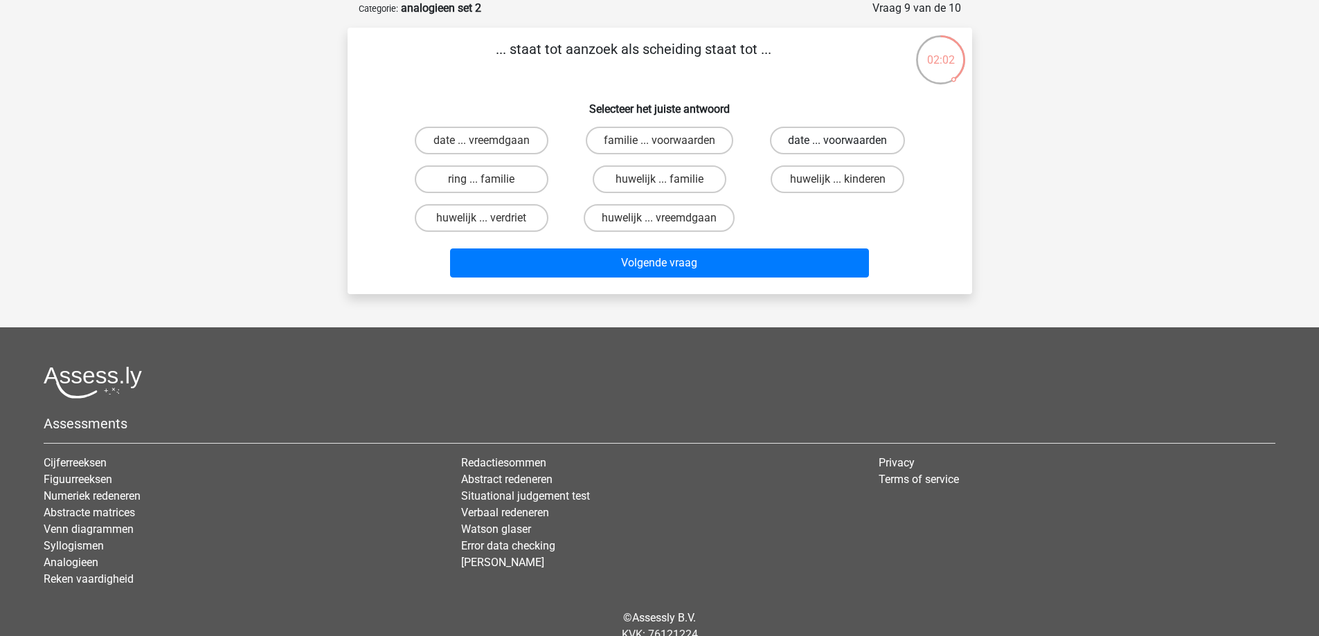
click at [855, 141] on label "date ... voorwaarden" at bounding box center [837, 141] width 135 height 28
click at [847, 141] on input "date ... voorwaarden" at bounding box center [842, 145] width 9 height 9
radio input "true"
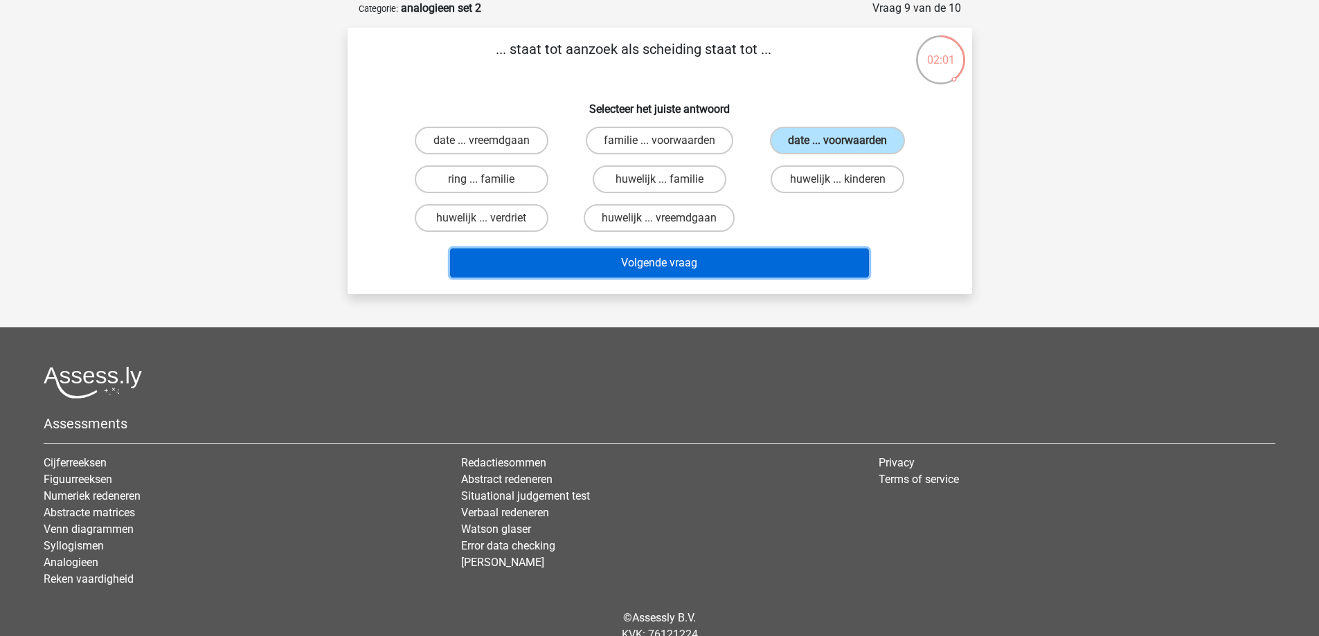
click at [634, 262] on button "Volgende vraag" at bounding box center [659, 263] width 419 height 29
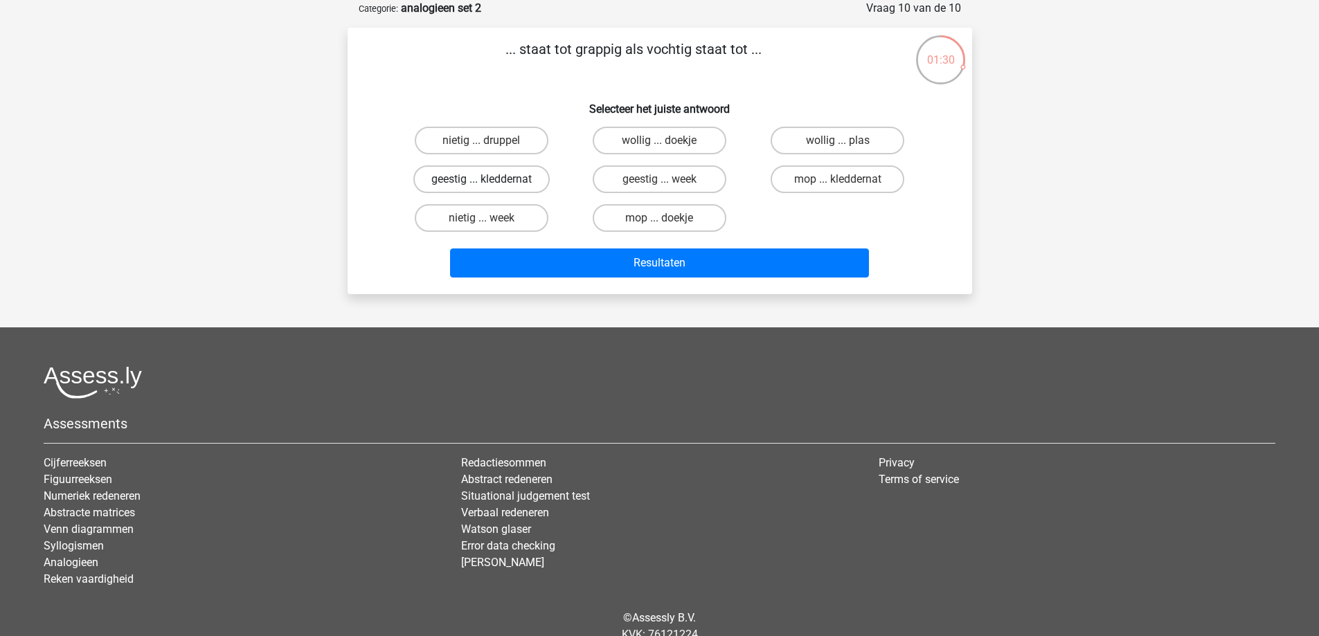
click at [512, 183] on label "geestig ... kleddernat" at bounding box center [481, 180] width 136 height 28
click at [490, 183] on input "geestig ... kleddernat" at bounding box center [485, 183] width 9 height 9
radio input "true"
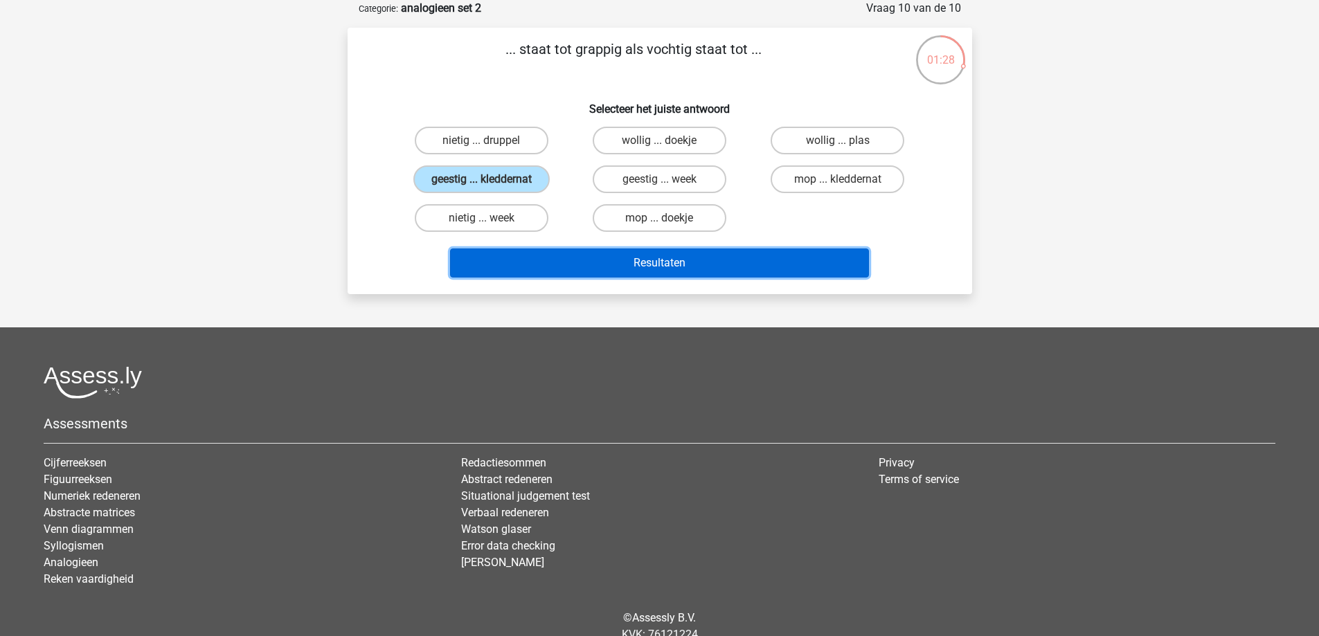
click at [662, 265] on button "Resultaten" at bounding box center [659, 263] width 419 height 29
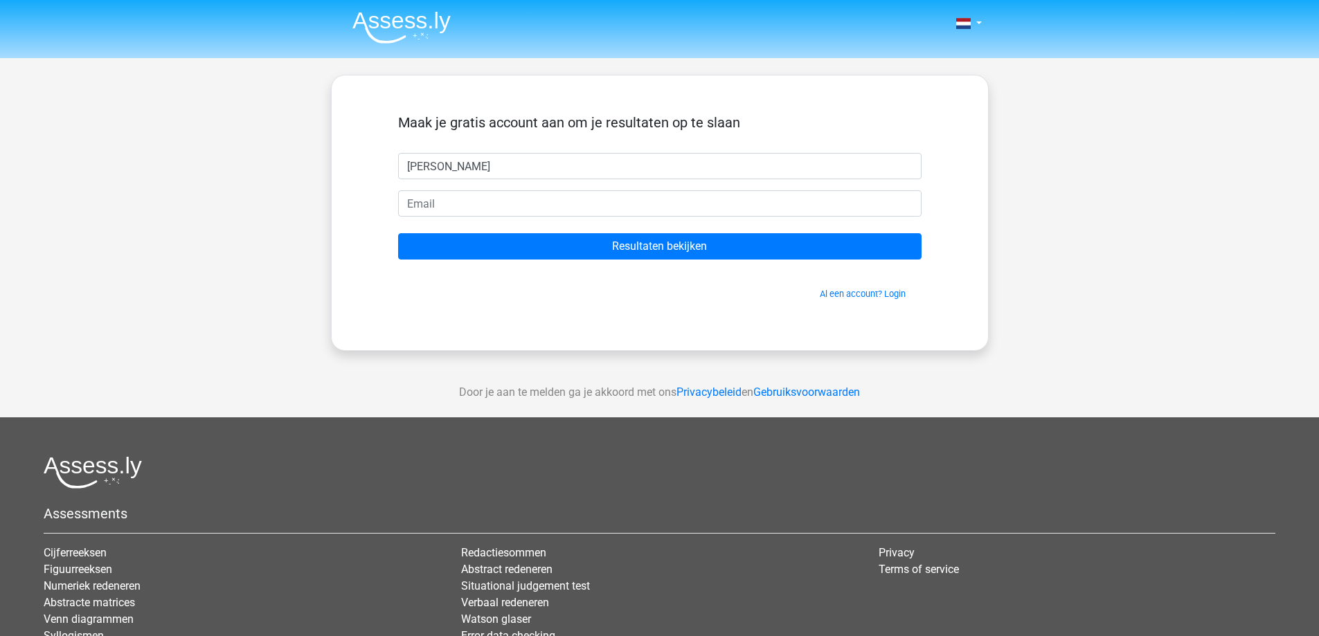
type input "[PERSON_NAME]"
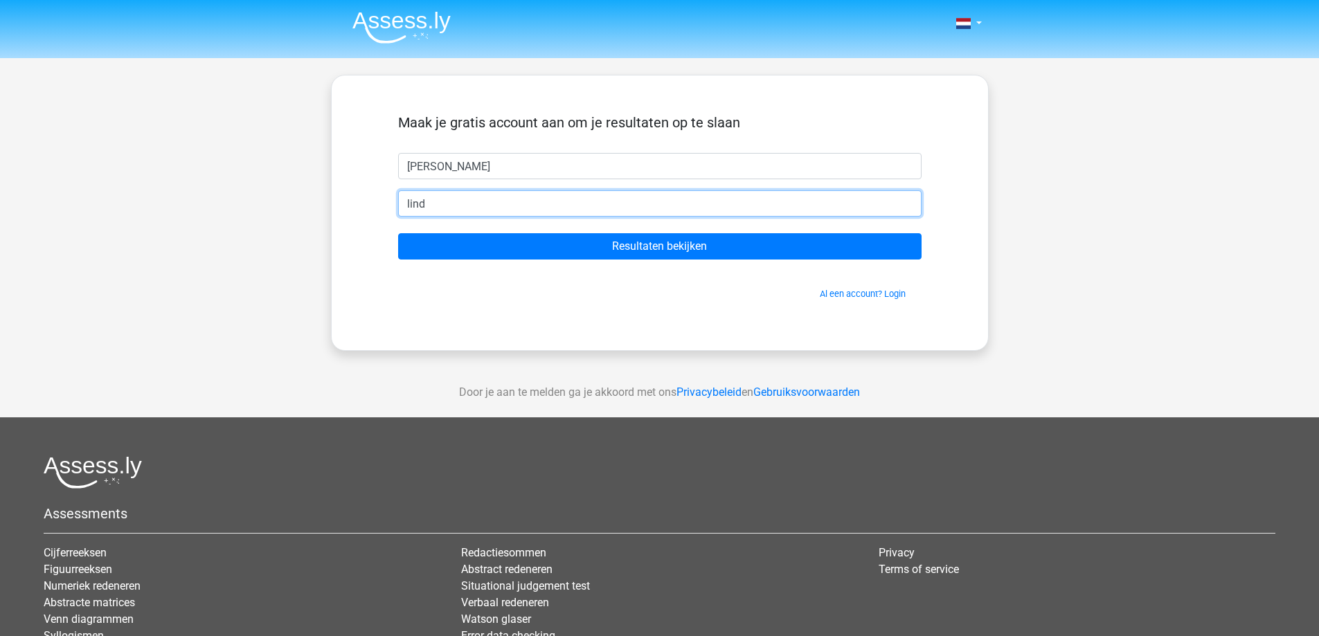
type input "[EMAIL_ADDRESS][DOMAIN_NAME]"
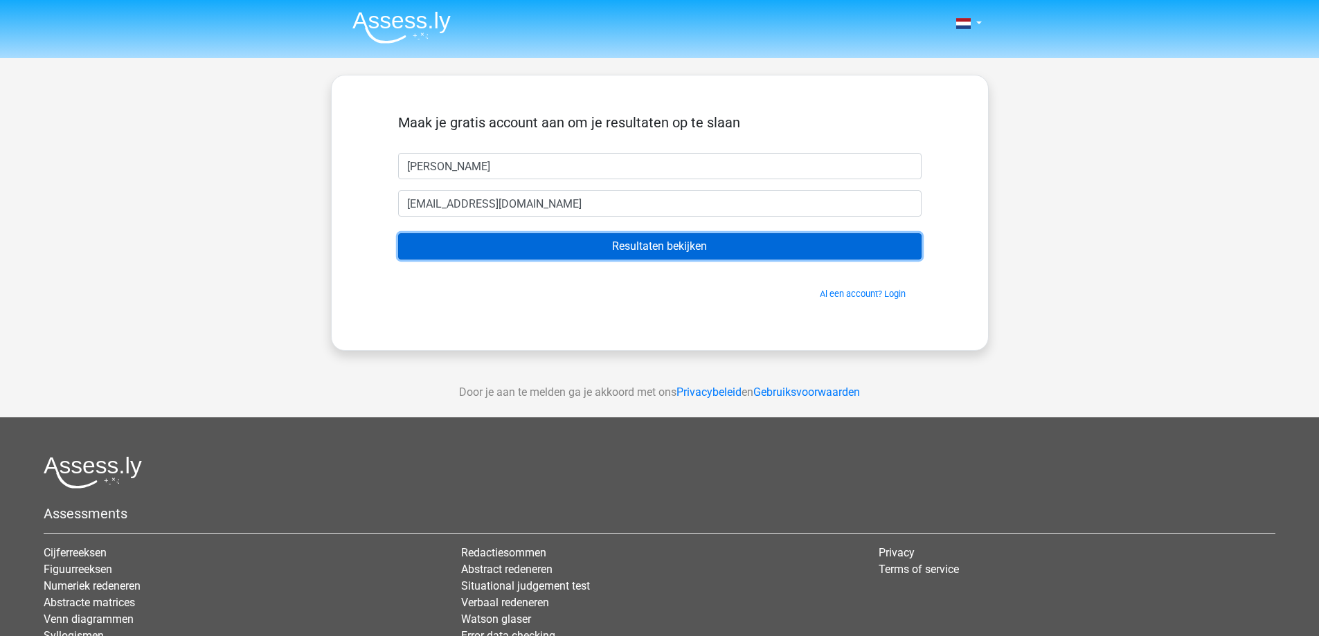
click at [623, 247] on input "Resultaten bekijken" at bounding box center [660, 246] width 524 height 26
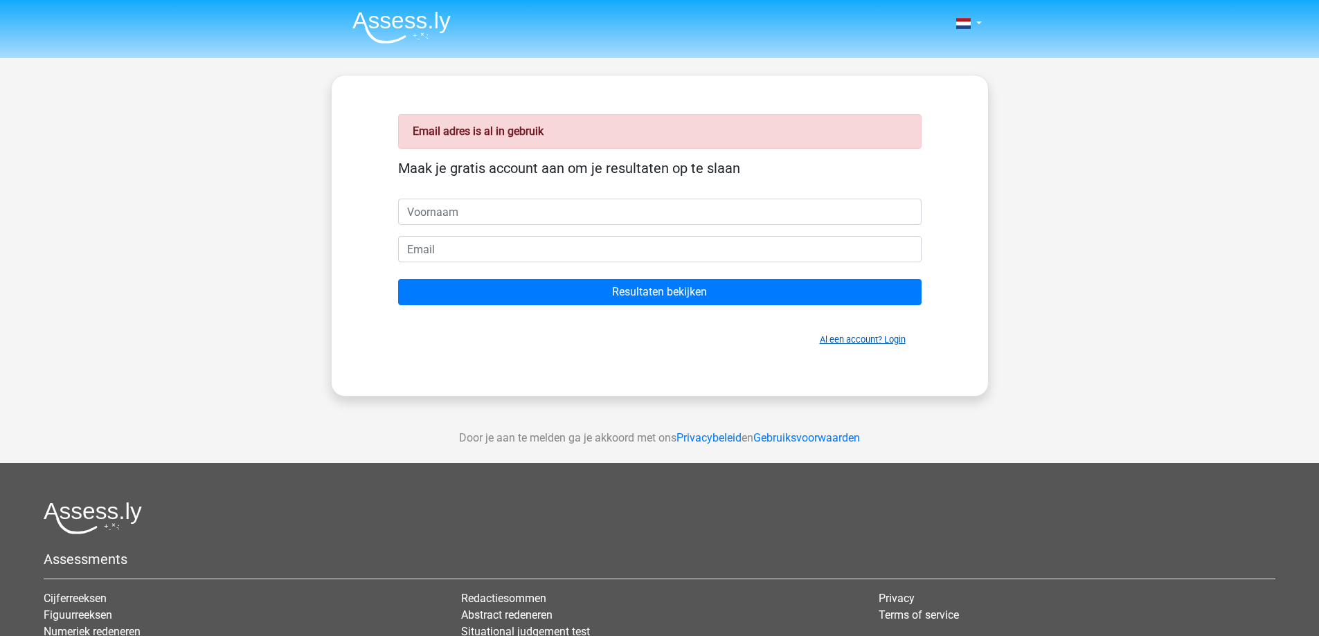
click at [866, 342] on link "Al een account? Login" at bounding box center [863, 339] width 86 height 10
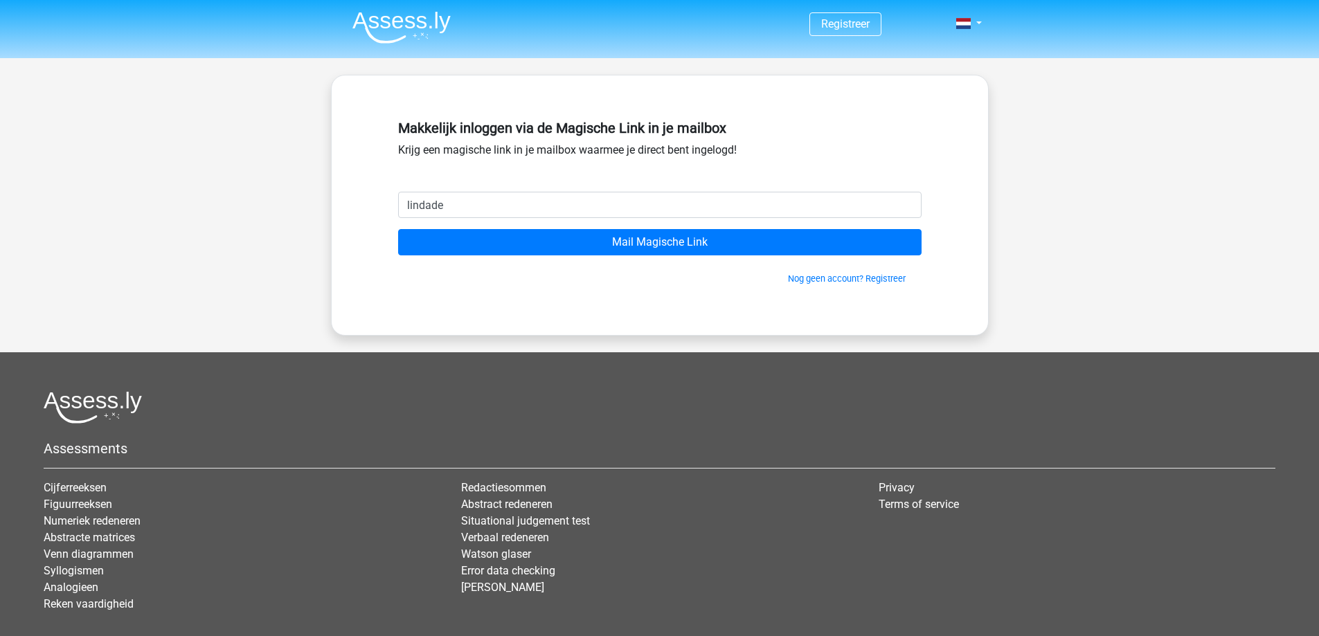
type input "[EMAIL_ADDRESS][DOMAIN_NAME]"
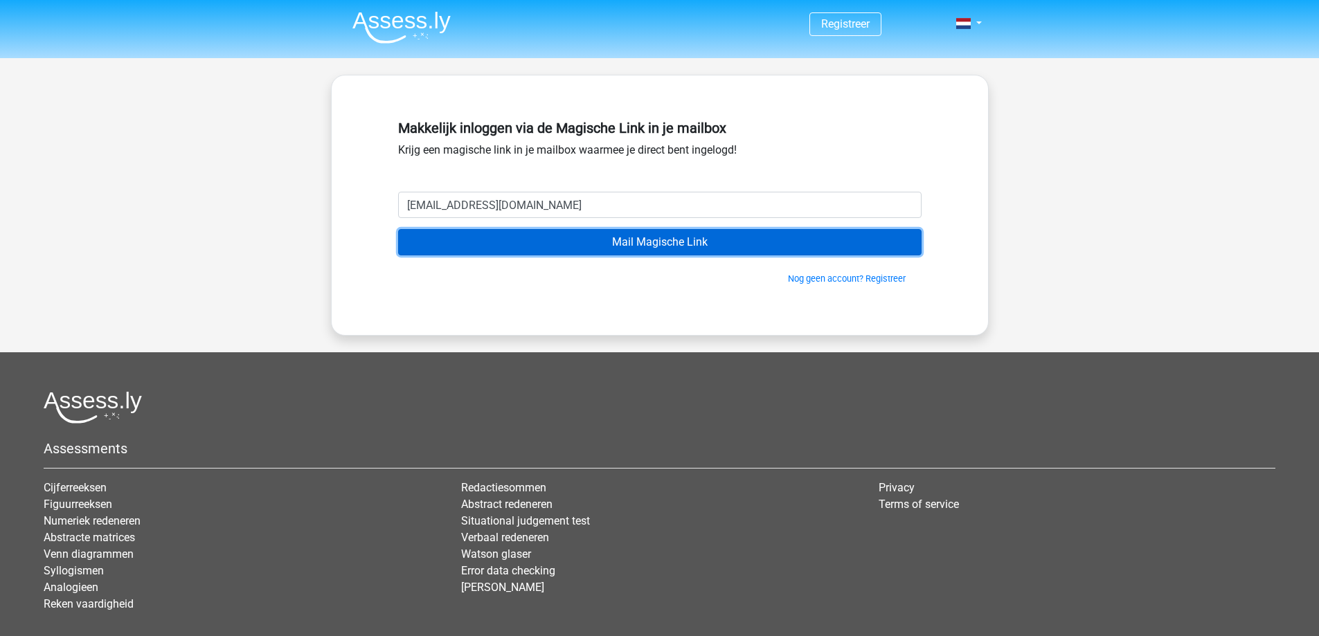
click at [623, 245] on input "Mail Magische Link" at bounding box center [660, 242] width 524 height 26
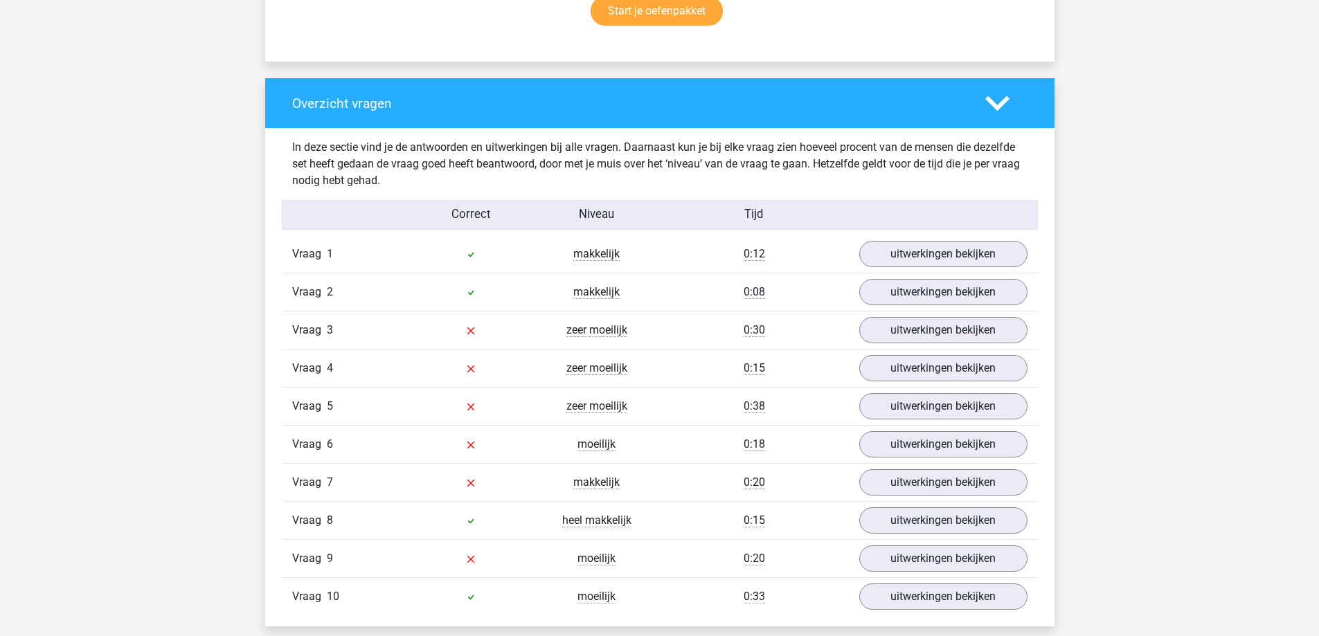
scroll to position [1108, 0]
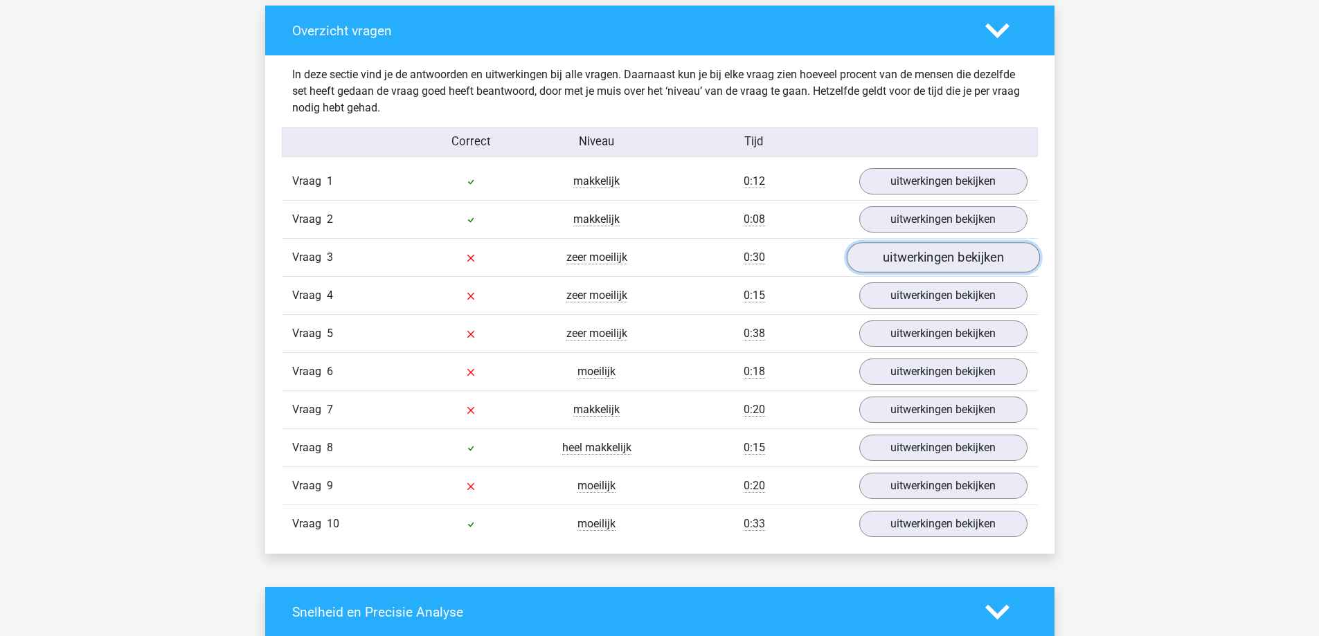
click at [918, 261] on link "uitwerkingen bekijken" at bounding box center [942, 258] width 193 height 30
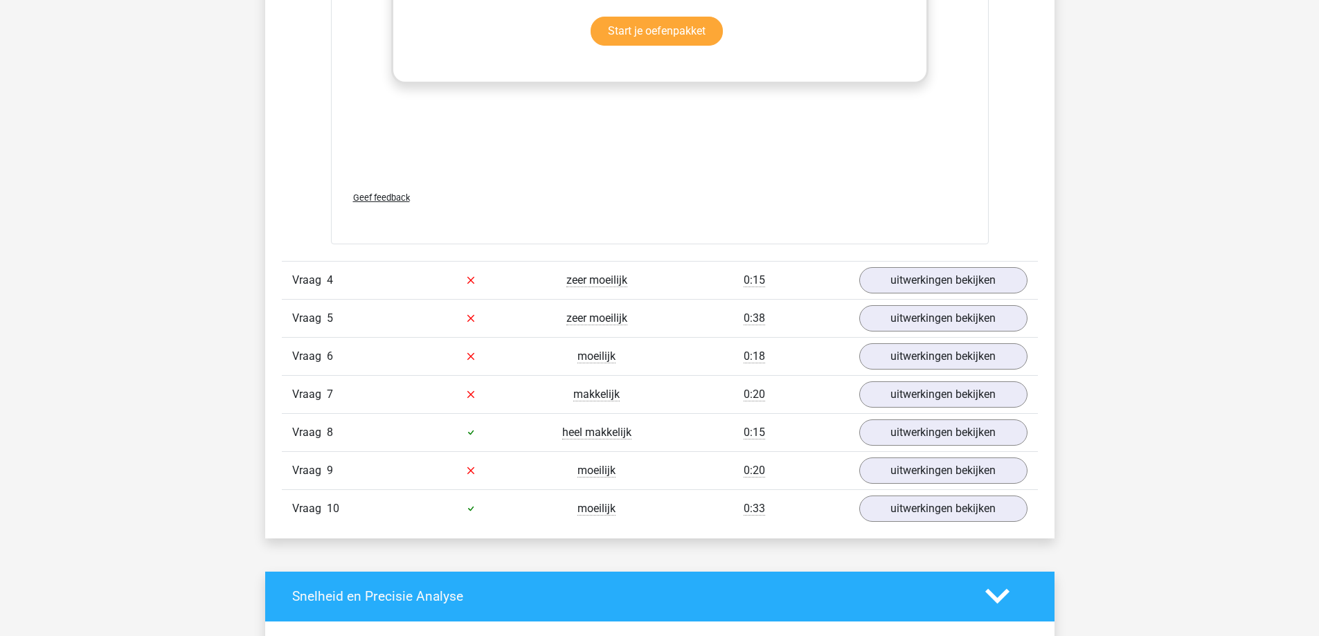
scroll to position [1870, 0]
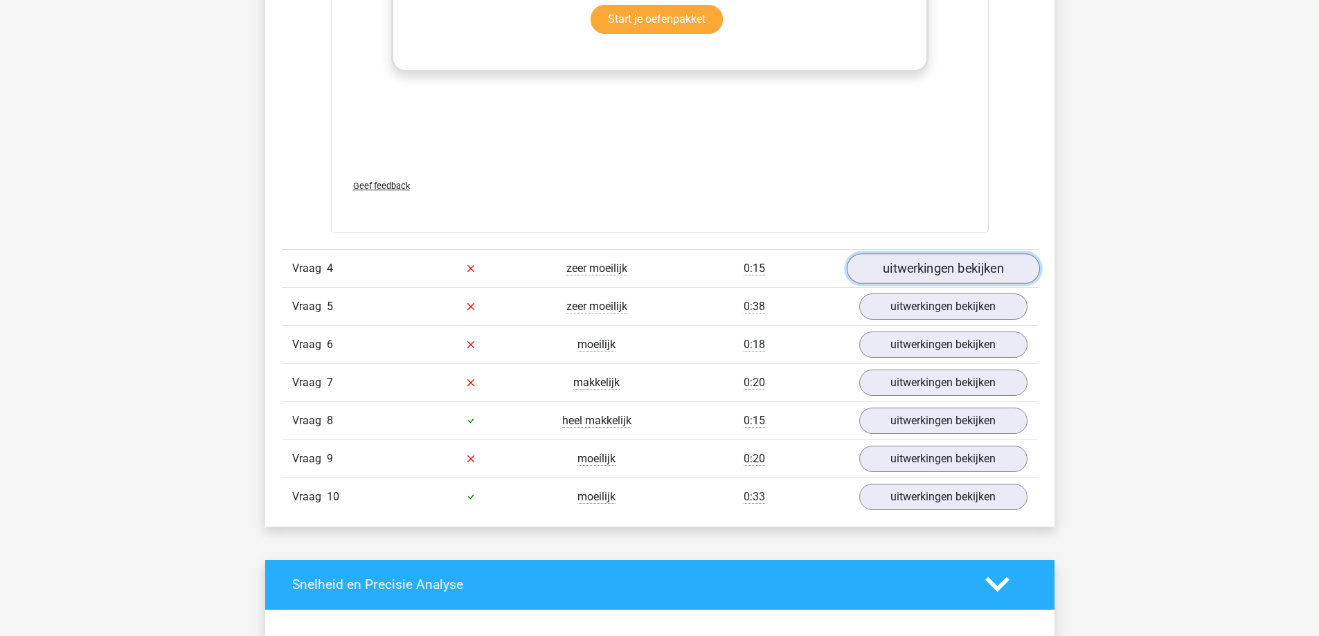
click at [921, 274] on link "uitwerkingen bekijken" at bounding box center [942, 268] width 193 height 30
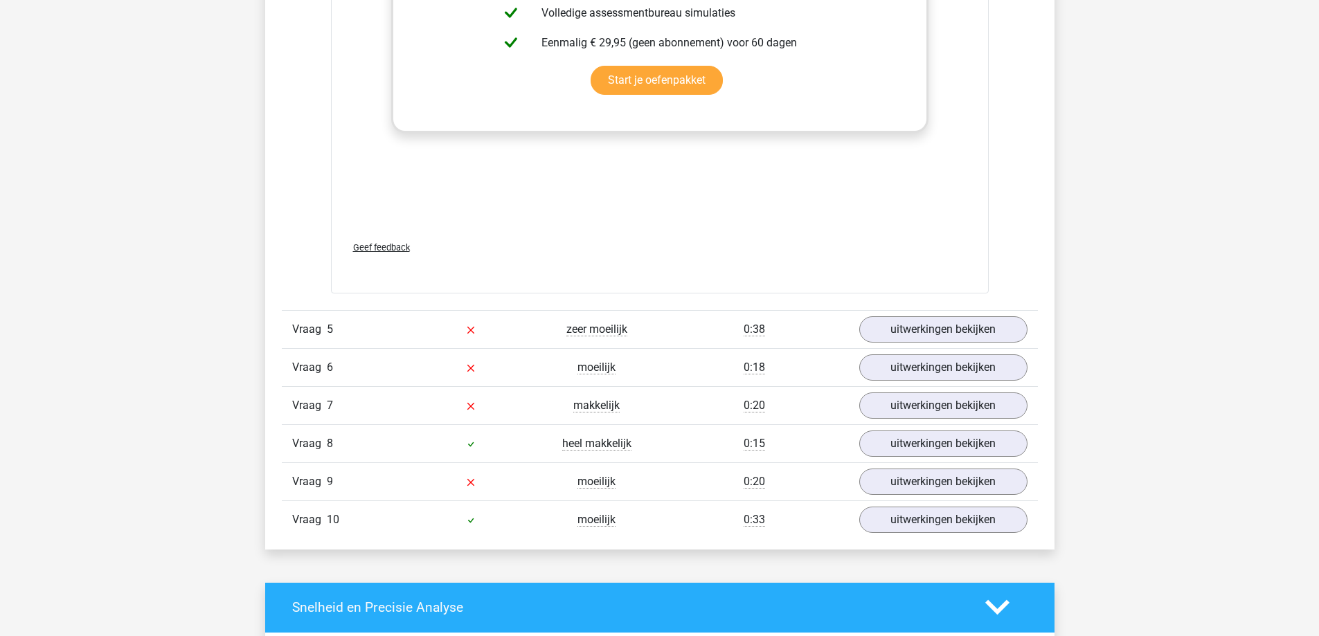
scroll to position [2631, 0]
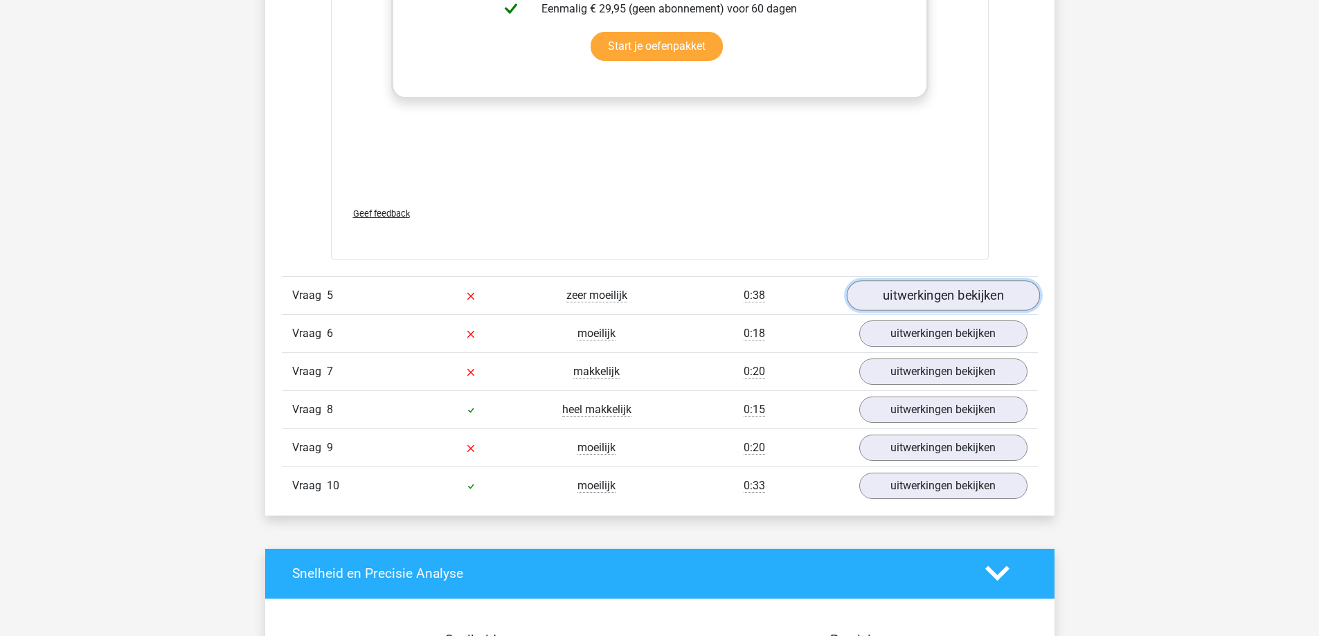
click at [925, 295] on link "uitwerkingen bekijken" at bounding box center [942, 295] width 193 height 30
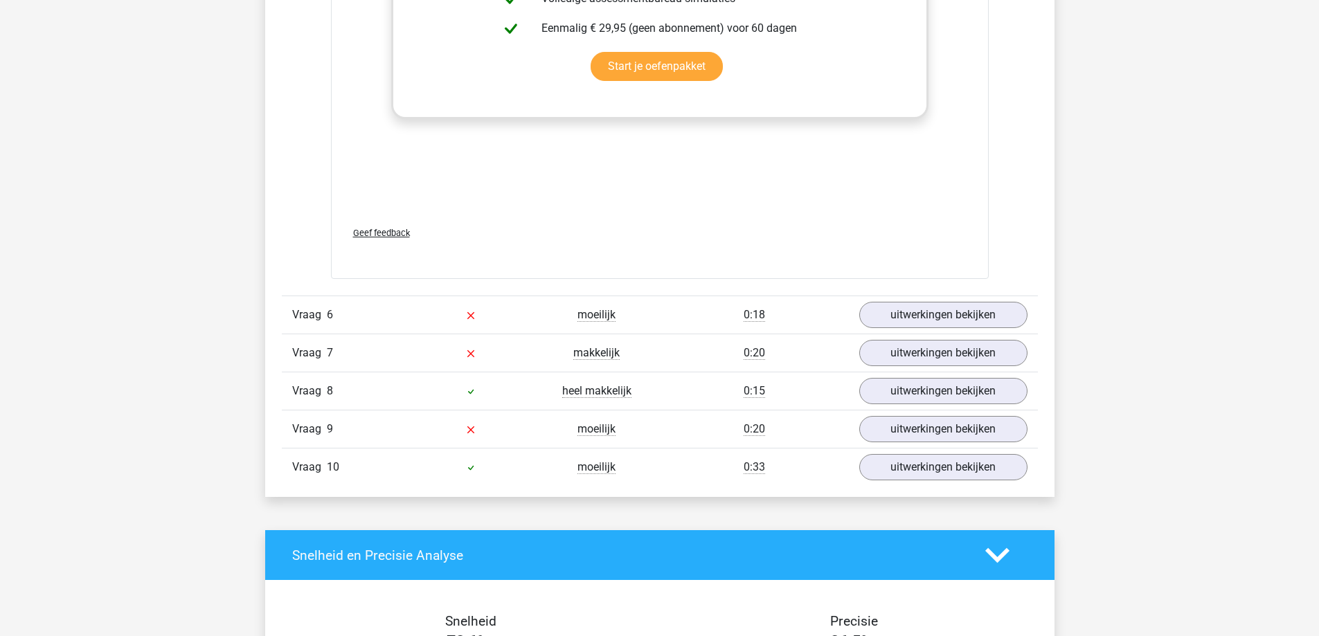
scroll to position [3393, 0]
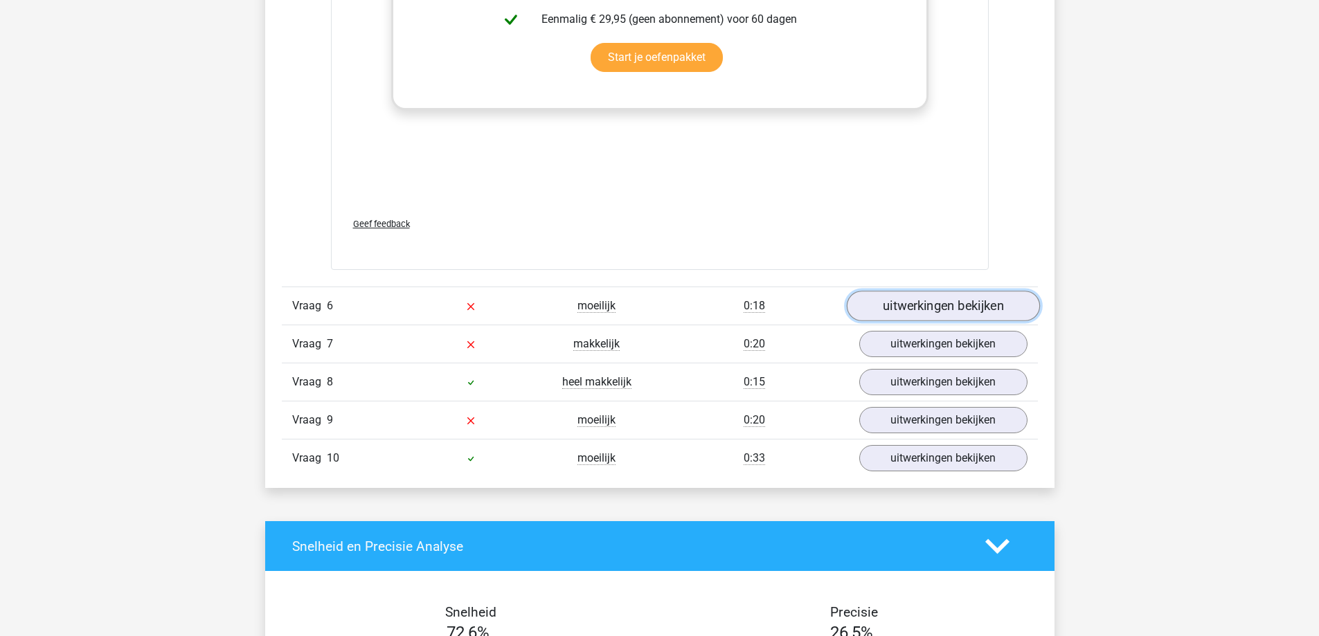
click at [928, 302] on link "uitwerkingen bekijken" at bounding box center [942, 306] width 193 height 30
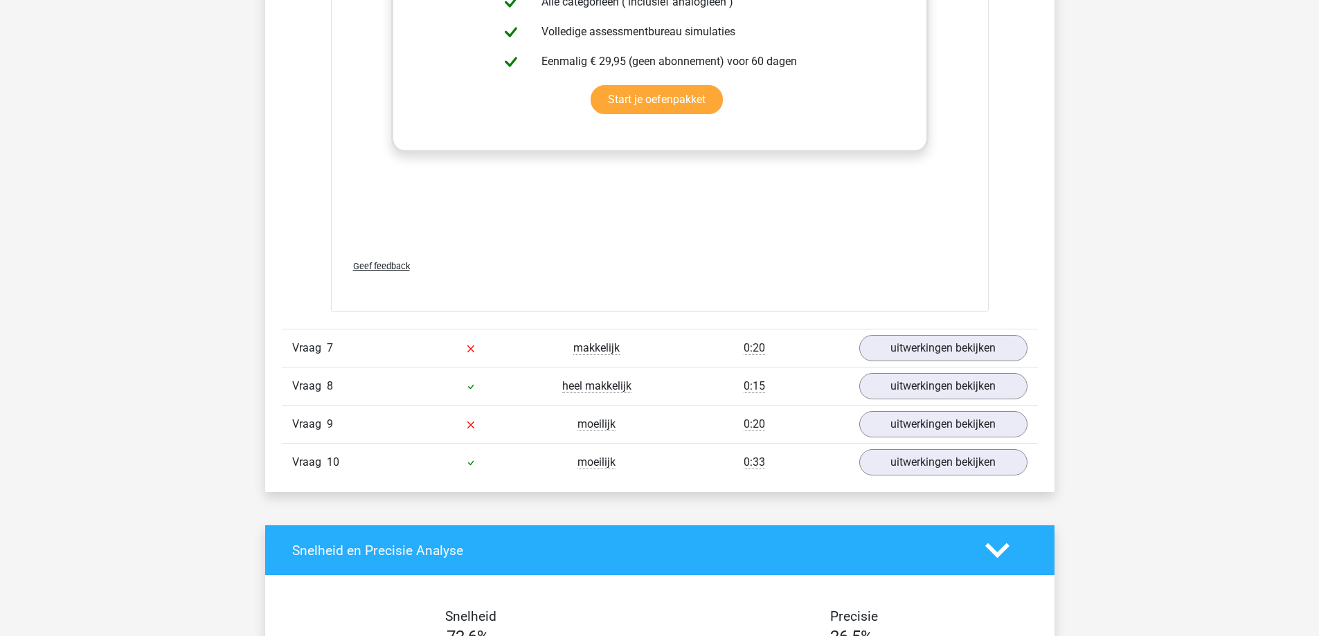
scroll to position [4155, 0]
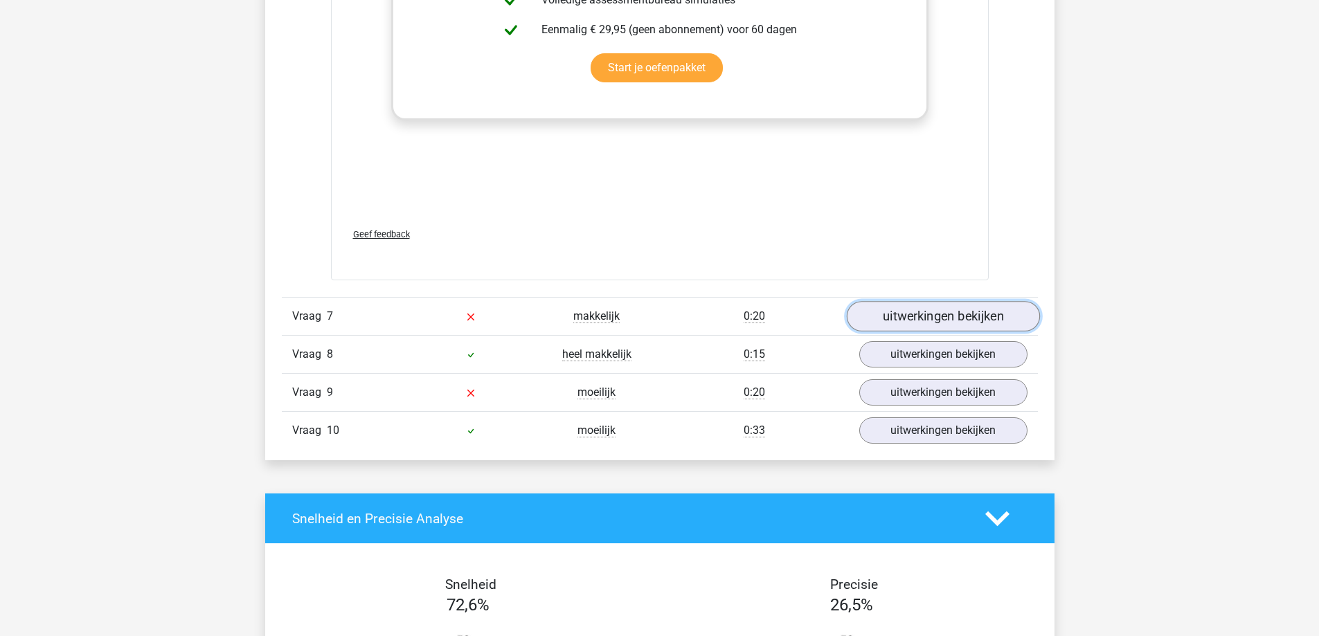
click at [927, 313] on link "uitwerkingen bekijken" at bounding box center [942, 316] width 193 height 30
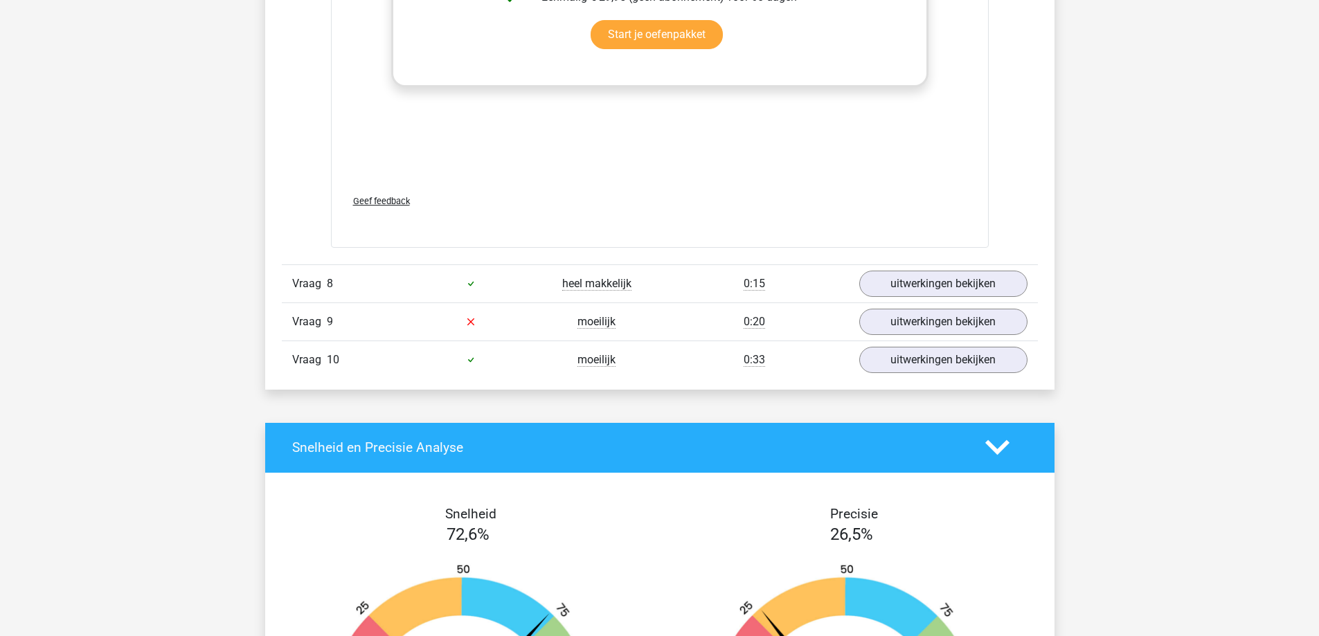
scroll to position [4986, 0]
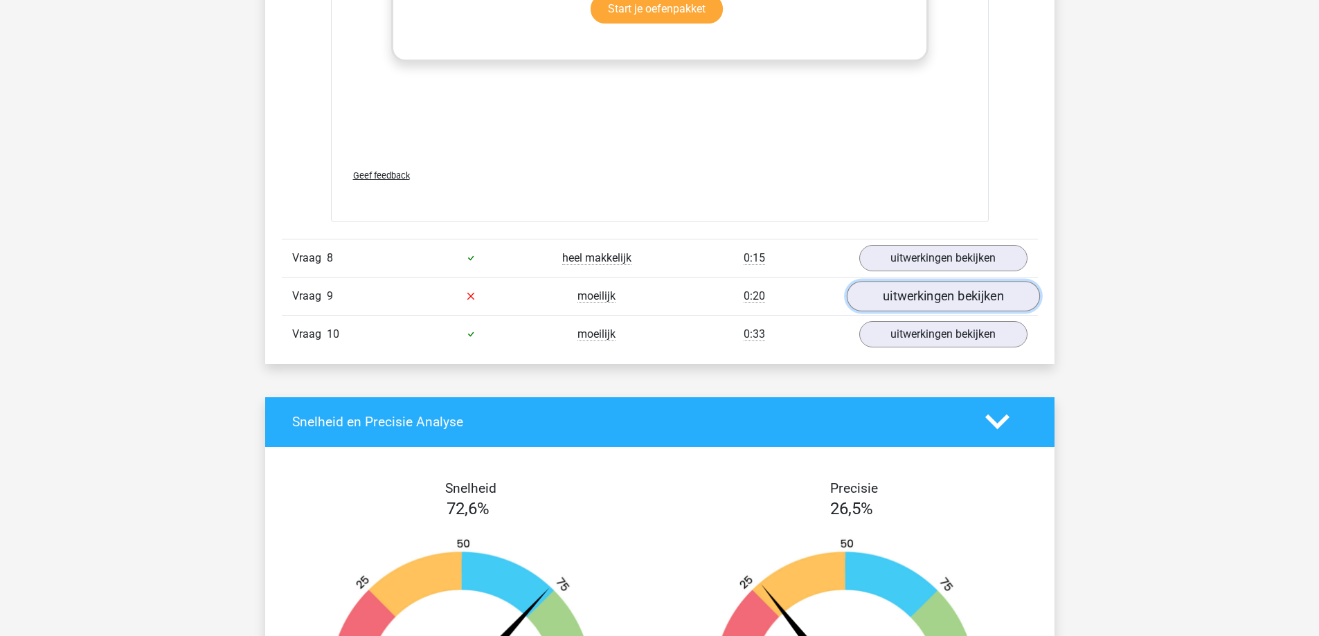
click at [923, 301] on link "uitwerkingen bekijken" at bounding box center [942, 296] width 193 height 30
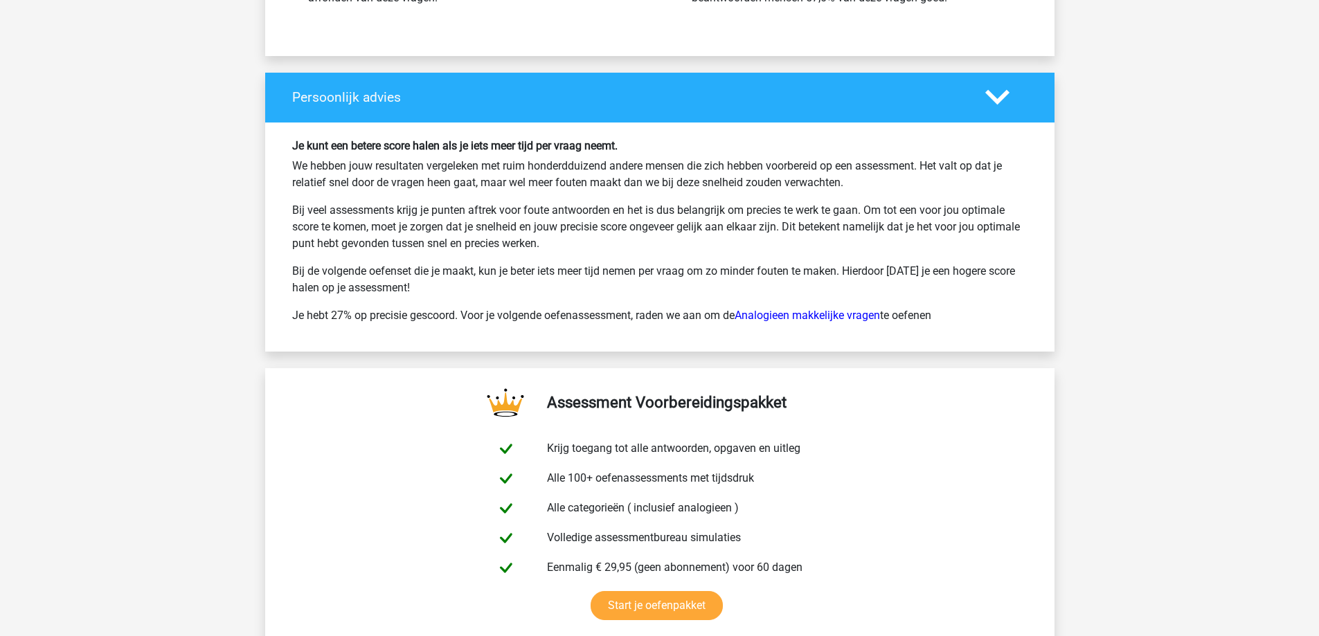
scroll to position [6509, 0]
